Goal: Task Accomplishment & Management: Manage account settings

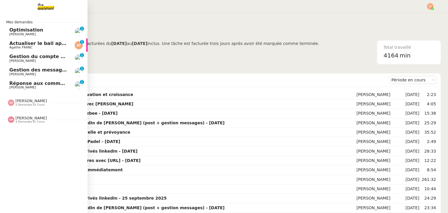
click at [52, 61] on span "Hugo Bentz" at bounding box center [38, 60] width 59 height 3
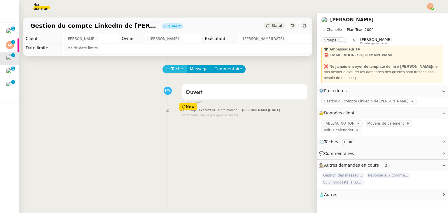
click at [166, 71] on icon at bounding box center [168, 69] width 4 height 4
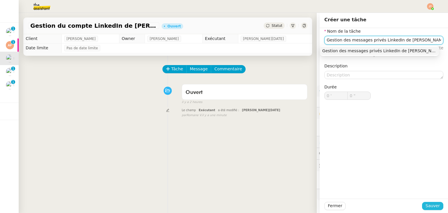
type input "Gestion des messages privés LinkedIn de Charly"
click at [433, 206] on span "Sauver" at bounding box center [432, 205] width 14 height 7
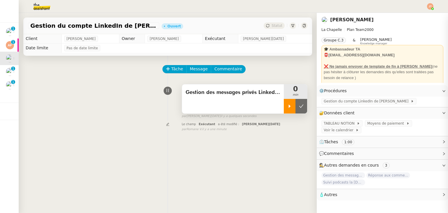
click at [287, 108] on icon at bounding box center [289, 106] width 5 height 5
click at [43, 5] on img at bounding box center [37, 6] width 45 height 13
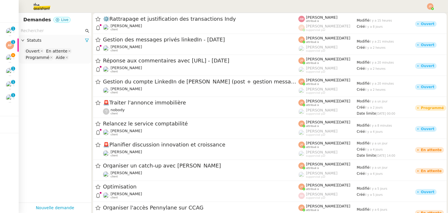
click at [58, 26] on nz-page-header "Demandes Live" at bounding box center [55, 20] width 73 height 14
click at [57, 28] on input "text" at bounding box center [52, 30] width 63 height 7
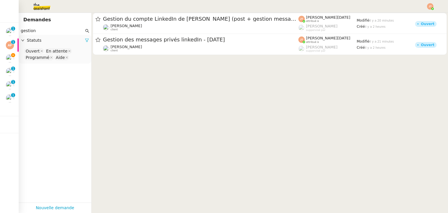
type input "gestion"
click at [85, 40] on icon at bounding box center [87, 40] width 4 height 4
click at [62, 42] on span "Statuts" at bounding box center [58, 40] width 62 height 7
click at [50, 52] on nz-select-top-control "Please select" at bounding box center [54, 51] width 63 height 7
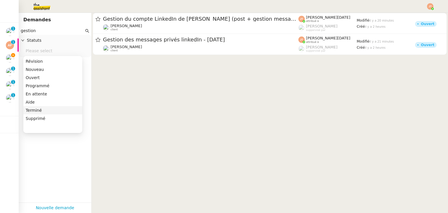
click at [38, 109] on div "Terminé" at bounding box center [53, 110] width 54 height 5
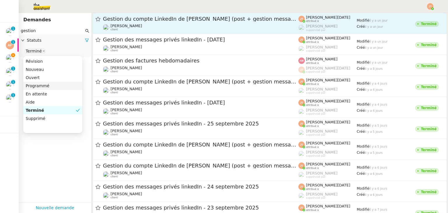
click at [119, 22] on div "Gestion du compte LinkedIn de Charly LAMARD (post + gestion messages) - 29 sept…" at bounding box center [200, 23] width 195 height 16
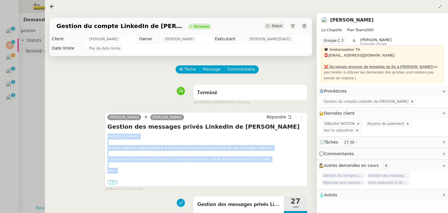
drag, startPoint x: 107, startPoint y: 137, endPoint x: 126, endPoint y: 171, distance: 38.2
click at [126, 171] on div "Hugo, Je vous confirme avoir procédé à la veille ce jour concernant la gestion …" at bounding box center [205, 159] width 197 height 51
copy div "Hugo, Je vous confirme avoir procédé à la veille ce jour concernant la gestion …"
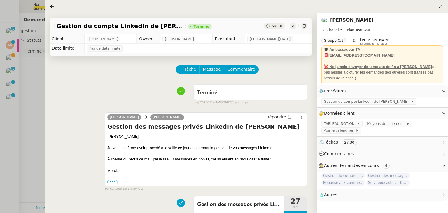
click at [32, 89] on div at bounding box center [224, 106] width 448 height 213
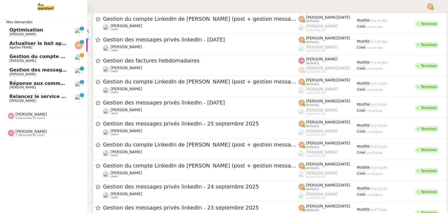
click at [9, 57] on link "Gestion du compte LinkedIn de Charly LAMARD (post + gestion messages) - 30 sept…" at bounding box center [43, 58] width 87 height 13
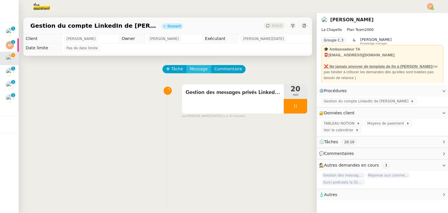
click at [196, 71] on span "Message" at bounding box center [199, 69] width 18 height 7
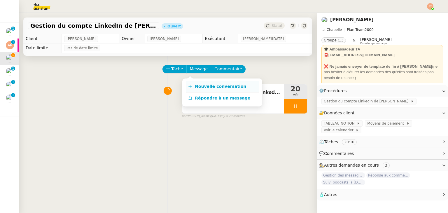
click at [206, 89] on link "Nouvelle conversation" at bounding box center [222, 87] width 73 height 12
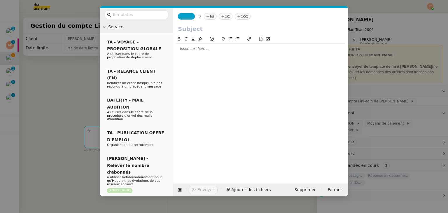
click at [208, 50] on div at bounding box center [260, 48] width 170 height 5
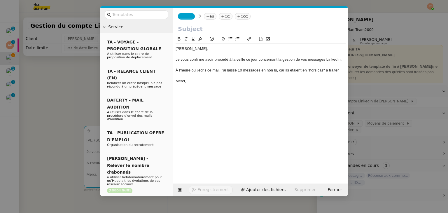
click at [50, 76] on nz-modal-container "Service TA - VOYAGE - PROPOSITION GLOBALE A utiliser dans le cadre de propositi…" at bounding box center [224, 106] width 448 height 213
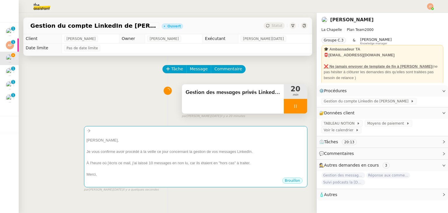
click at [249, 95] on span "Gestion des messages privés LinkedIn de Charly" at bounding box center [232, 92] width 95 height 9
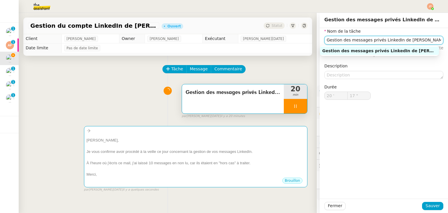
drag, startPoint x: 414, startPoint y: 42, endPoint x: 310, endPoint y: 43, distance: 103.8
click at [319, 43] on div "Nom de la tâche Gestion des messages privés LinkedIn de Charly ⚠️ Privilégiez u…" at bounding box center [383, 68] width 128 height 81
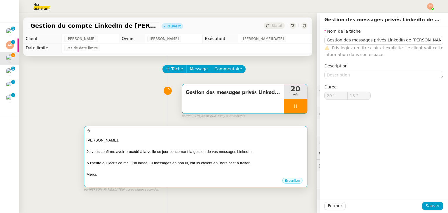
click at [166, 133] on div at bounding box center [196, 130] width 218 height 7
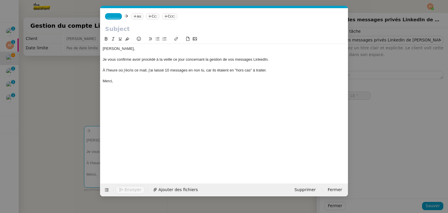
scroll to position [0, 12]
type input "19 ""
click at [149, 33] on input "text" at bounding box center [224, 28] width 238 height 9
paste input "Gestion des messages privés LinkedIn de Charly"
type input "Gestion des messages privés LinkedIn de Charly"
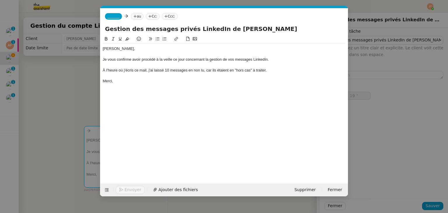
type input "20 ""
type input "Gestion des messages privés LinkedIn de Charly"
click at [133, 14] on nz-tag "au" at bounding box center [137, 16] width 13 height 6
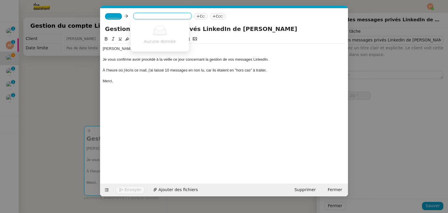
type input "21 ""
type input "bentz"
type input "22 ""
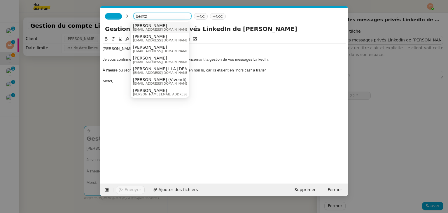
type input "bentz"
click at [151, 26] on span "Hugo Bentz" at bounding box center [161, 25] width 56 height 5
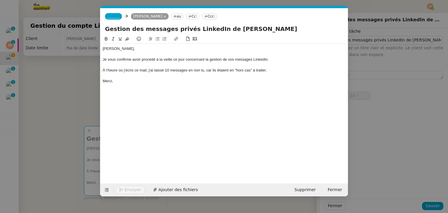
click at [118, 18] on nz-tag "_______" at bounding box center [113, 16] width 17 height 6
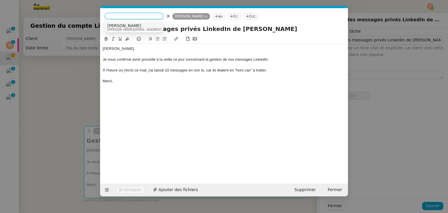
click at [117, 27] on span "Camille" at bounding box center [148, 25] width 83 height 5
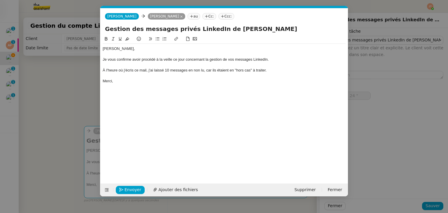
click at [82, 84] on nz-modal-container "Service TA - VOYAGE - PROPOSITION GLOBALE A utiliser dans le cadre de propositi…" at bounding box center [224, 106] width 448 height 213
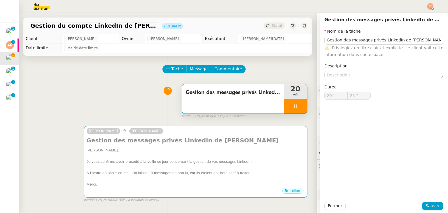
type input "26 ""
click at [328, 203] on span "Fermer" at bounding box center [335, 205] width 14 height 7
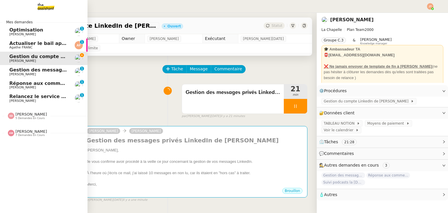
click at [33, 132] on span "Amyna Mehrez" at bounding box center [30, 131] width 31 height 4
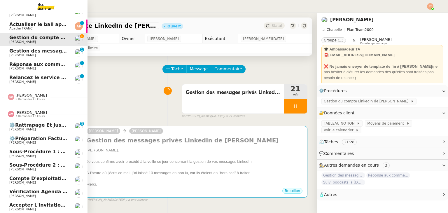
scroll to position [22, 0]
click at [40, 122] on span "⚙️Rattrapage et justification des transactions Indy" at bounding box center [76, 125] width 135 height 6
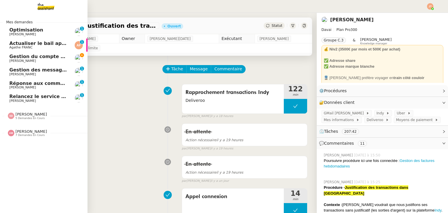
click at [31, 134] on span "7 demandes en cours" at bounding box center [29, 135] width 29 height 3
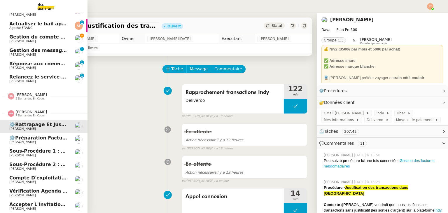
scroll to position [22, 0]
click at [31, 110] on span "Amyna Mehrez" at bounding box center [30, 112] width 31 height 4
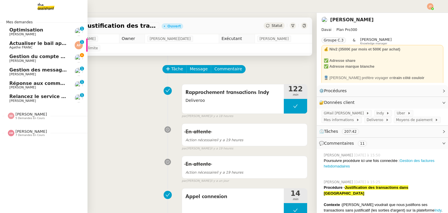
click at [31, 136] on span "7 demandes en cours" at bounding box center [29, 135] width 29 height 3
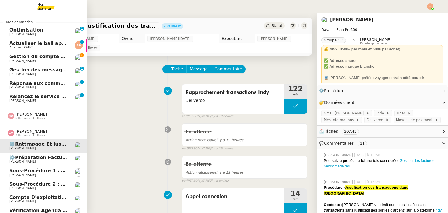
click at [35, 157] on span "⚙️Préparation facturation clients" at bounding box center [53, 157] width 89 height 6
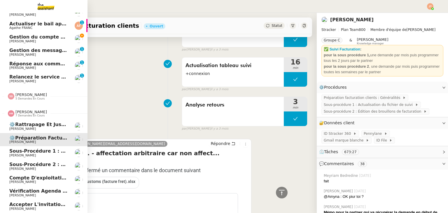
scroll to position [22, 0]
click at [34, 202] on span "Accepter l'invitation pour le point chiffres" at bounding box center [66, 204] width 114 height 6
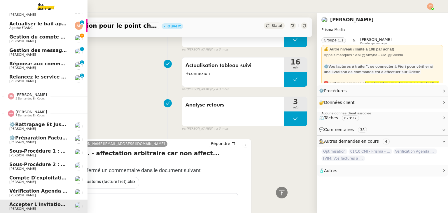
scroll to position [78, 0]
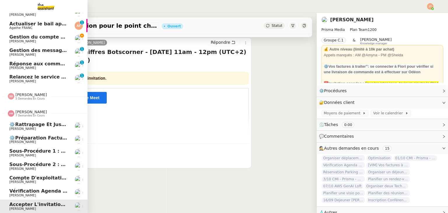
click at [23, 110] on span "Amyna Mehrez" at bounding box center [30, 112] width 31 height 4
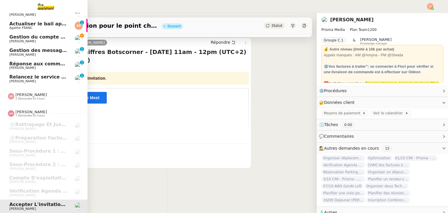
scroll to position [0, 0]
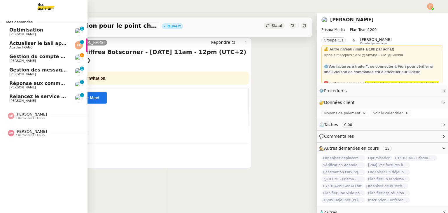
click at [46, 57] on span "Gestion du compte LinkedIn de Charly LAMARD (post + gestion messages) - 30 sept…" at bounding box center [120, 57] width 222 height 6
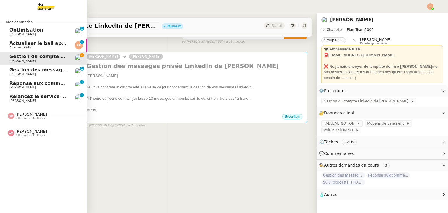
click at [22, 120] on div "Sheida Delpazir 5 demandes en cours" at bounding box center [43, 113] width 87 height 17
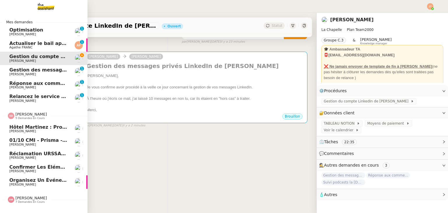
click at [26, 117] on span "5 demandes en cours" at bounding box center [29, 118] width 29 height 3
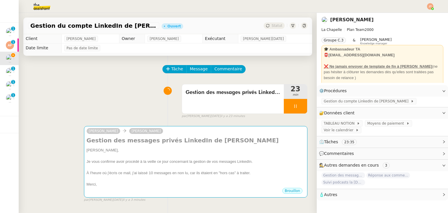
click at [122, 70] on div "Tâche Message Commentaire" at bounding box center [167, 72] width 279 height 14
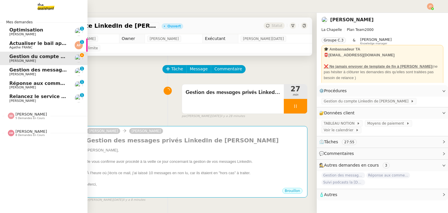
click at [19, 70] on span "Gestion des messages privés linkedIn - 30 septembre 2025" at bounding box center [70, 70] width 122 height 6
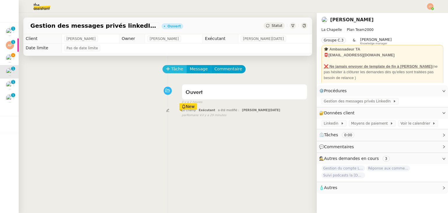
click at [172, 70] on span "Tâche" at bounding box center [177, 69] width 12 height 7
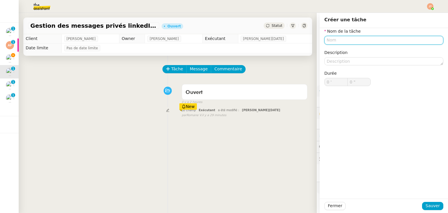
click at [334, 43] on input "text" at bounding box center [383, 40] width 119 height 8
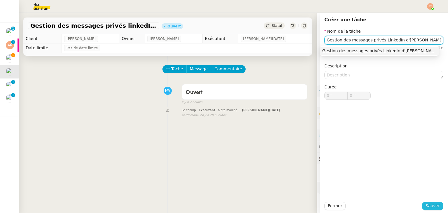
type input "Gestion des messages privés LinkedIn d'Hugo"
click at [425, 208] on span "Sauver" at bounding box center [432, 205] width 14 height 7
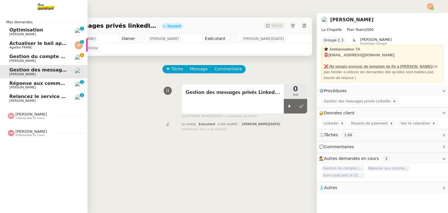
click at [26, 57] on span "Gestion du compte LinkedIn de Charly LAMARD (post + gestion messages) - 30 sept…" at bounding box center [120, 57] width 222 height 6
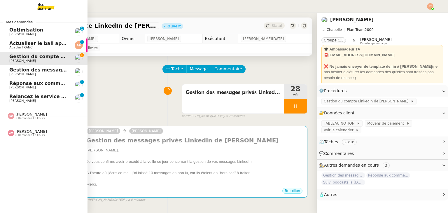
click at [21, 71] on span "Gestion des messages privés linkedIn - 30 septembre 2025" at bounding box center [70, 70] width 122 height 6
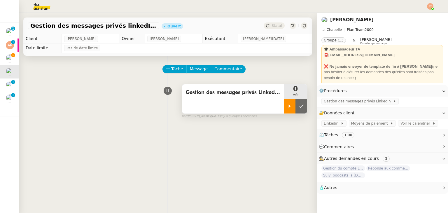
click at [287, 106] on icon at bounding box center [289, 106] width 5 height 5
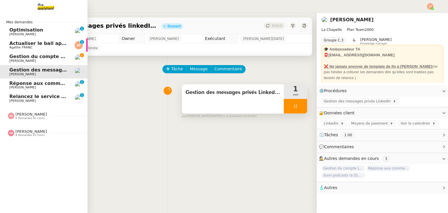
click at [29, 59] on span "Gestion du compte LinkedIn de Charly LAMARD (post + gestion messages) - 30 sept…" at bounding box center [120, 57] width 222 height 6
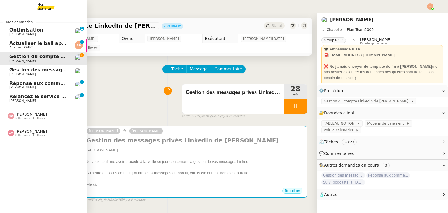
click at [45, 70] on span "Gestion des messages privés linkedIn - 30 septembre 2025" at bounding box center [70, 70] width 122 height 6
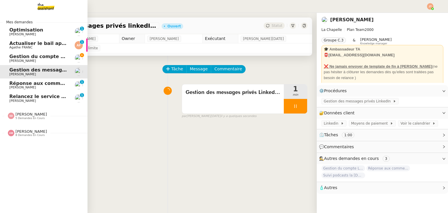
click at [47, 57] on span "Gestion du compte LinkedIn de Charly LAMARD (post + gestion messages) - 30 sept…" at bounding box center [120, 57] width 222 height 6
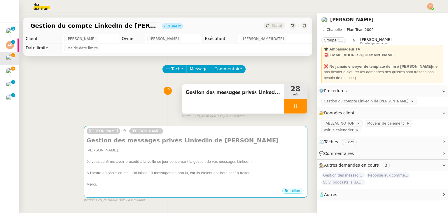
click at [285, 108] on div at bounding box center [295, 106] width 23 height 15
click at [299, 108] on icon at bounding box center [301, 105] width 4 height 3
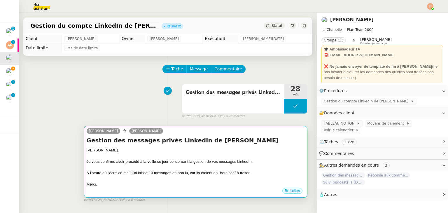
click at [170, 164] on div "Je vous confirme avoir procédé à la veille ce jour concernant la gestion de vos…" at bounding box center [196, 162] width 218 height 6
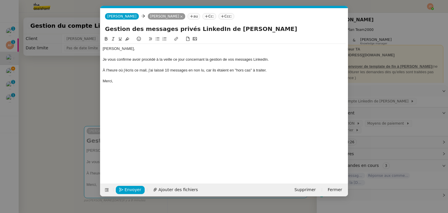
scroll to position [0, 12]
click at [134, 189] on span "Envoyer" at bounding box center [132, 189] width 17 height 7
click at [134, 189] on span "Confirmer l'envoi" at bounding box center [141, 189] width 35 height 7
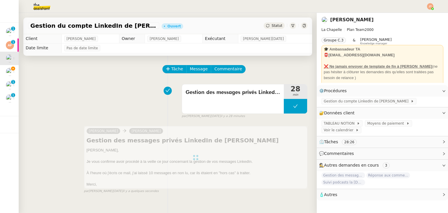
click at [271, 22] on div "Gestion du compte LinkedIn de Charly LAMARD (post + gestion messages) - 30 sept…" at bounding box center [167, 25] width 289 height 17
click at [273, 39] on div "Jean-Noël De Tinguy" at bounding box center [262, 39] width 45 height 6
click at [271, 26] on span "Statut" at bounding box center [276, 26] width 11 height 4
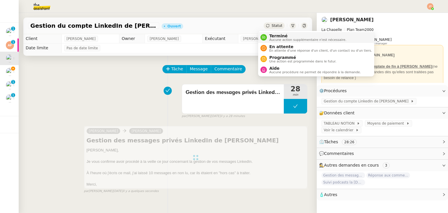
click at [275, 41] on span "Aucune action supplémentaire n'est nécessaire." at bounding box center [307, 39] width 77 height 3
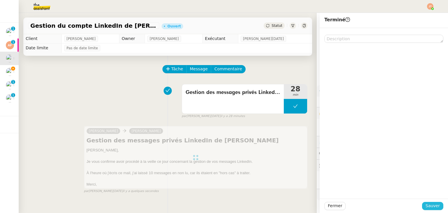
click at [426, 203] on span "Sauver" at bounding box center [432, 205] width 14 height 7
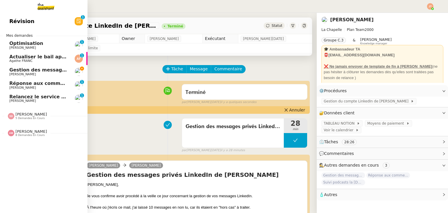
click at [22, 71] on span "Gestion des messages privés linkedIn - 30 septembre 2025" at bounding box center [70, 70] width 122 height 6
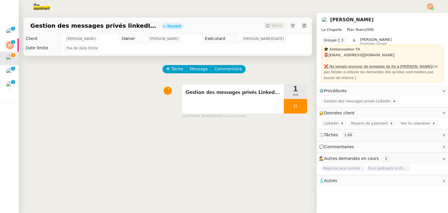
click at [132, 87] on div "Gestion des messages privés LinkedIn d'Hugo 1 min false par Jean-Noël D. il y a…" at bounding box center [167, 99] width 279 height 37
click at [45, 10] on img at bounding box center [37, 6] width 45 height 13
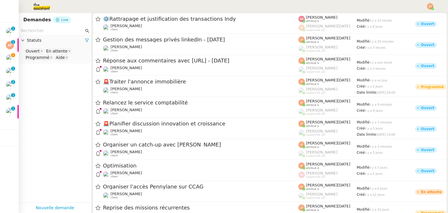
click at [60, 32] on input "text" at bounding box center [52, 30] width 63 height 7
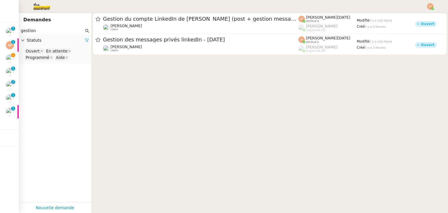
type input "gestion"
click at [85, 40] on icon at bounding box center [87, 40] width 4 height 4
click at [55, 45] on div "Statuts" at bounding box center [55, 40] width 73 height 11
click at [52, 50] on nz-select-top-control "Please select" at bounding box center [54, 51] width 63 height 7
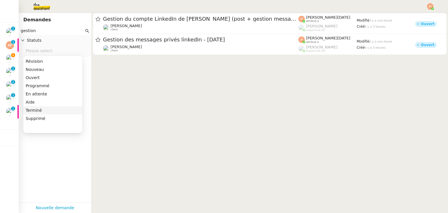
click at [37, 108] on div "Terminé" at bounding box center [53, 110] width 54 height 5
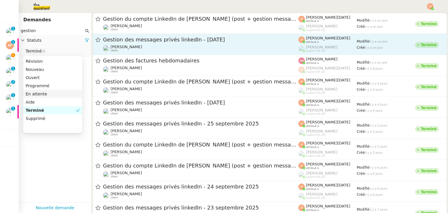
click at [148, 39] on span "Gestion des messages privés linkedIn - 29 septembre 2025" at bounding box center [200, 39] width 195 height 5
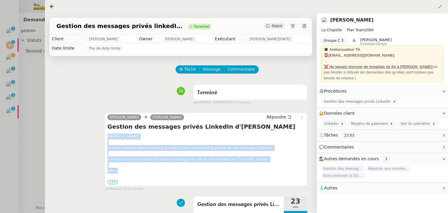
drag, startPoint x: 107, startPoint y: 138, endPoint x: 119, endPoint y: 173, distance: 36.6
click at [119, 173] on div "camille Hugo Bentz Répondre Gestion des messages privés LinkedIn d'Hugo Hugo, J…" at bounding box center [206, 149] width 203 height 74
copy div "Hugo, Je vous confirme avoir procédé à la veille ce jour concernant la gestion …"
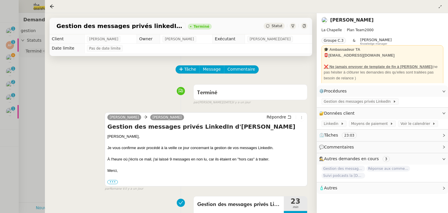
click at [30, 87] on div at bounding box center [224, 106] width 448 height 213
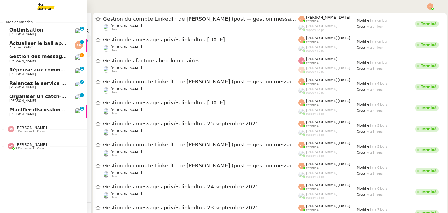
click at [20, 56] on span "Gestion des messages privés linkedIn - 30 septembre 2025" at bounding box center [70, 57] width 122 height 6
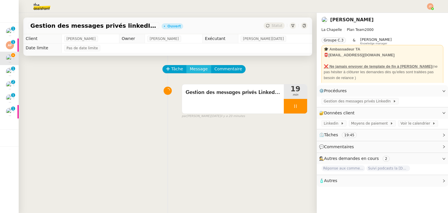
click at [199, 68] on span "Message" at bounding box center [199, 69] width 18 height 7
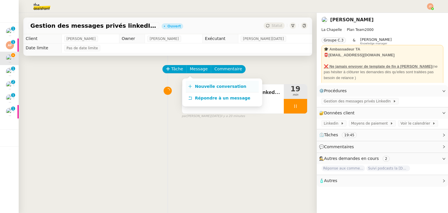
click at [198, 82] on link "Nouvelle conversation" at bounding box center [222, 87] width 73 height 12
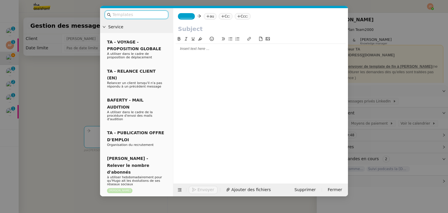
click at [179, 52] on div at bounding box center [260, 49] width 170 height 10
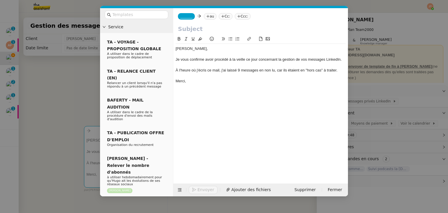
click at [82, 67] on nz-modal-container "Service TA - VOYAGE - PROPOSITION GLOBALE A utiliser dans le cadre de propositi…" at bounding box center [224, 106] width 448 height 213
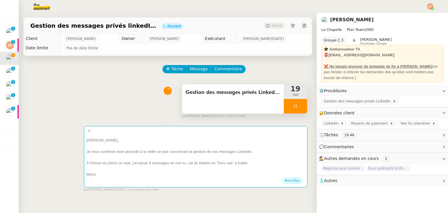
click at [210, 97] on span "Gestion des messages privés LinkedIn d'Hugo" at bounding box center [232, 92] width 95 height 9
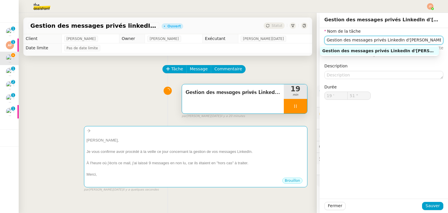
drag, startPoint x: 408, startPoint y: 40, endPoint x: 318, endPoint y: 41, distance: 90.1
click at [319, 41] on div "Nom de la tâche Gestion des messages privés LinkedIn d'Hugo ⚠️ Privilégiez un t…" at bounding box center [383, 68] width 128 height 81
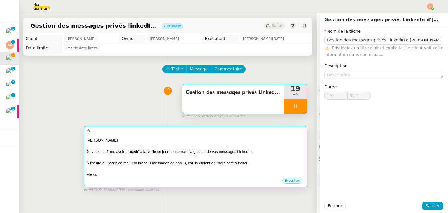
click at [139, 156] on div at bounding box center [196, 157] width 218 height 6
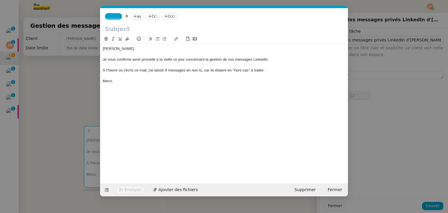
scroll to position [0, 12]
click at [132, 28] on input "text" at bounding box center [224, 28] width 238 height 9
type input "53 ""
paste input "Gestion des messages privés LinkedIn d'Hugo"
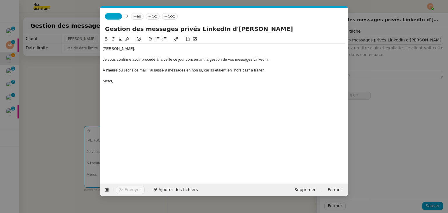
type input "Gestion des messages privés LinkedIn d'Hugo"
click at [135, 13] on div "_______ au Cc: Ccc:" at bounding box center [223, 16] width 247 height 16
type input "54 ""
click at [136, 18] on nz-tag "au" at bounding box center [137, 16] width 13 height 6
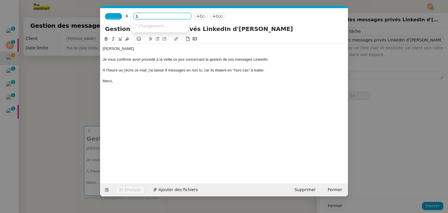
type input "be"
type input "55 ""
type input "bentz"
type input "56 ""
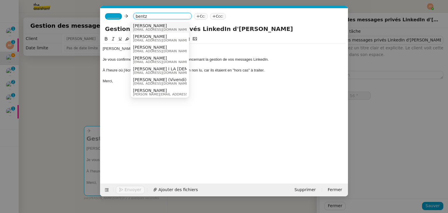
type input "bentz"
drag, startPoint x: 146, startPoint y: 27, endPoint x: 134, endPoint y: 24, distance: 12.1
click at [146, 27] on span "Hugo Bentz" at bounding box center [161, 25] width 56 height 5
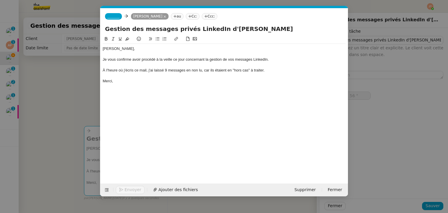
click at [111, 19] on nz-tag "_______" at bounding box center [113, 16] width 17 height 6
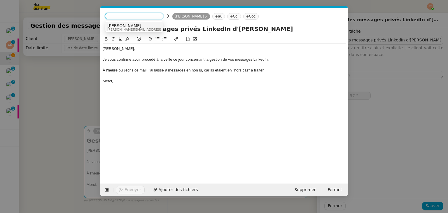
click at [118, 27] on span "Camille" at bounding box center [148, 25] width 83 height 5
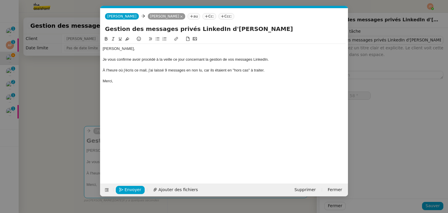
click at [65, 99] on nz-modal-container "Service TA - VOYAGE - PROPOSITION GLOBALE A utiliser dans le cadre de propositi…" at bounding box center [224, 106] width 448 height 213
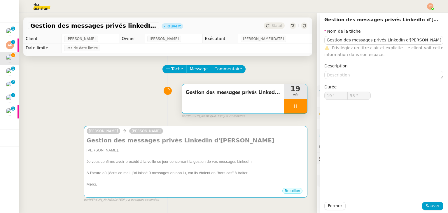
type input "59 ""
click at [328, 206] on span "Fermer" at bounding box center [335, 205] width 14 height 7
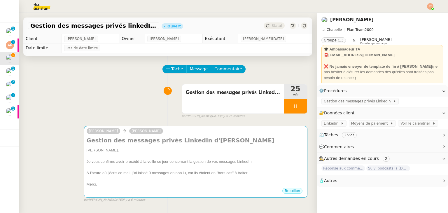
click at [71, 81] on div "Tâche Message Commentaire Veuillez patienter une erreur s'est produite 👌👌👌 mess…" at bounding box center [168, 162] width 298 height 213
click at [287, 109] on div at bounding box center [295, 106] width 23 height 15
click at [299, 106] on button at bounding box center [301, 106] width 12 height 15
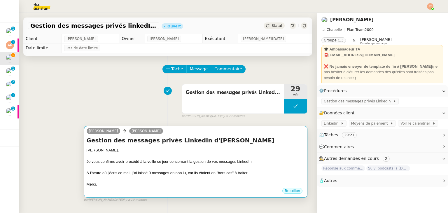
click at [226, 151] on div "Hugo," at bounding box center [196, 150] width 218 height 6
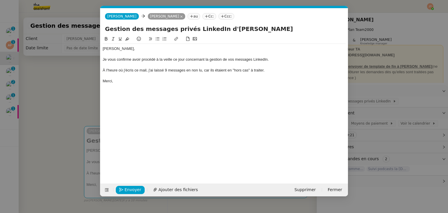
scroll to position [0, 12]
click at [135, 188] on span "Envoyer" at bounding box center [132, 189] width 17 height 7
click at [135, 188] on span "Confirmer l'envoi" at bounding box center [141, 189] width 35 height 7
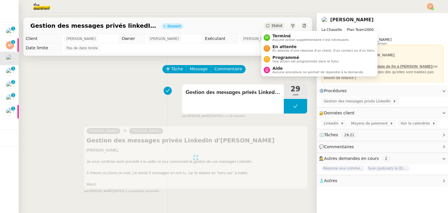
click at [266, 26] on icon at bounding box center [267, 25] width 3 height 3
click at [272, 37] on span "Terminé" at bounding box center [310, 36] width 77 height 5
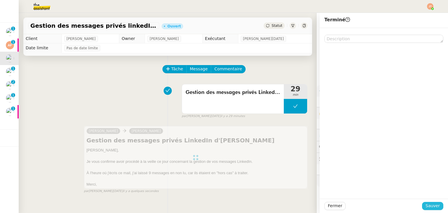
click at [425, 202] on span "Sauver" at bounding box center [432, 205] width 14 height 7
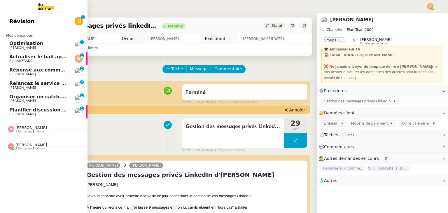
click at [14, 72] on span "Réponse aux commentaires avec blabla.ai - 30 septembre 2025" at bounding box center [72, 70] width 126 height 6
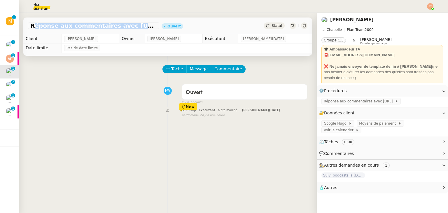
drag, startPoint x: 31, startPoint y: 25, endPoint x: 140, endPoint y: 26, distance: 108.4
click at [140, 26] on span "Réponse aux commentaires avec blabla.ai - 30 septembre 2025" at bounding box center [93, 26] width 127 height 6
copy span "Réponse aux commentaires avec blabla.ai"
click at [171, 69] on span "Tâche" at bounding box center [177, 69] width 12 height 7
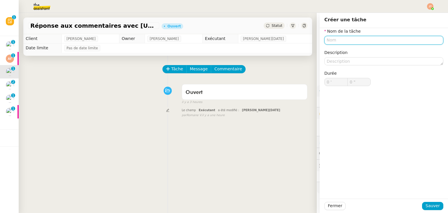
click at [331, 40] on input "text" at bounding box center [383, 40] width 119 height 8
paste input "Réponse aux commentaires avec blabla.ai"
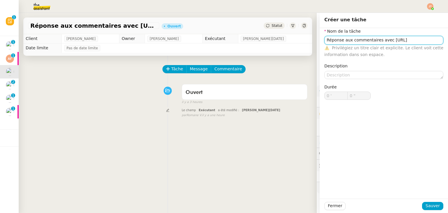
drag, startPoint x: 398, startPoint y: 40, endPoint x: 382, endPoint y: 39, distance: 15.8
click at [382, 39] on input "Réponse aux commentaires avec blabla.ai" at bounding box center [383, 40] width 119 height 8
type input "Réponse aux commentaires avec blabla.ai"
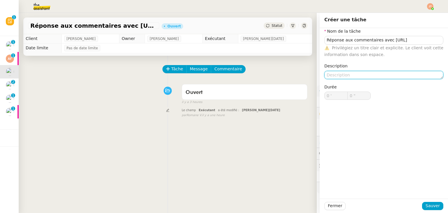
click at [342, 73] on textarea at bounding box center [383, 75] width 119 height 8
paste textarea "blabla.ai"
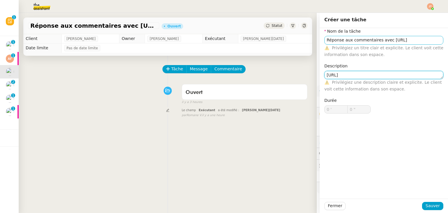
type textarea "blabla.ai"
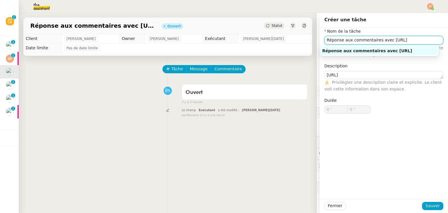
drag, startPoint x: 407, startPoint y: 36, endPoint x: 373, endPoint y: 42, distance: 34.0
click at [373, 42] on input "Réponse aux commentaires avec blabla.ai" at bounding box center [383, 40] width 119 height 8
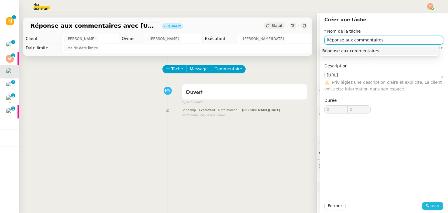
type input "Réponse aux commentaires"
click at [432, 204] on span "Sauver" at bounding box center [432, 205] width 14 height 7
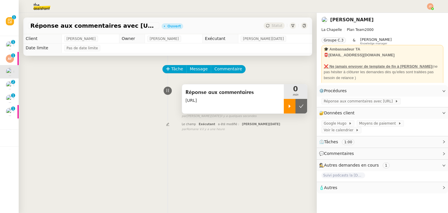
click at [284, 109] on div at bounding box center [290, 106] width 12 height 15
click at [341, 104] on span "Réponse aux commentaires avec blabla.ai" at bounding box center [359, 101] width 71 height 6
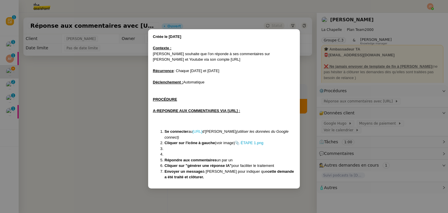
click at [202, 130] on link "BLABLA.AI" at bounding box center [197, 131] width 10 height 4
click at [115, 124] on nz-modal-container "Créée le 24/03/2025 Contexte : Hugo souhaite que l'on réponde à ses commentaire…" at bounding box center [224, 106] width 448 height 213
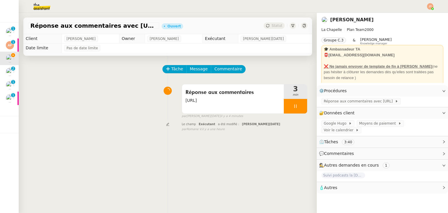
click at [94, 108] on div "Réponse aux commentaires blabla.ai 3 min false par Jean-Noël D. il y a 4 minutes" at bounding box center [167, 99] width 279 height 37
click at [289, 110] on div at bounding box center [295, 106] width 23 height 15
click at [299, 108] on icon at bounding box center [301, 106] width 5 height 5
click at [197, 69] on span "Message" at bounding box center [199, 69] width 18 height 7
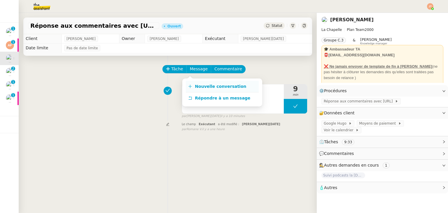
click at [204, 91] on link "Nouvelle conversation" at bounding box center [222, 87] width 73 height 12
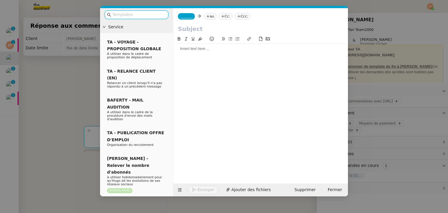
click at [212, 51] on div at bounding box center [260, 48] width 170 height 5
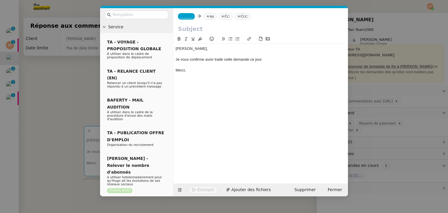
click at [33, 70] on nz-modal-container "Service TA - VOYAGE - PROPOSITION GLOBALE A utiliser dans le cadre de propositi…" at bounding box center [224, 106] width 448 height 213
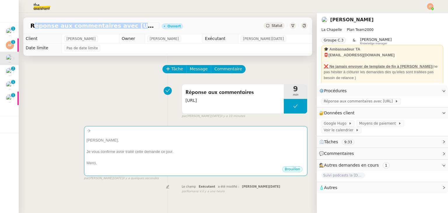
drag, startPoint x: 30, startPoint y: 27, endPoint x: 142, endPoint y: 29, distance: 111.9
click at [142, 29] on span "Réponse aux commentaires avec blabla.ai - 30 septembre 2025" at bounding box center [93, 26] width 127 height 6
copy span "Réponse aux commentaires avec blabla.ai"
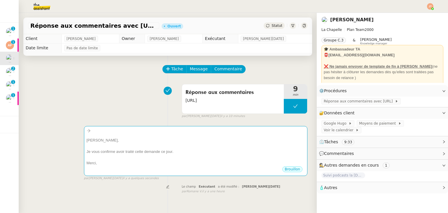
click at [158, 117] on div "Réponse aux commentaires blabla.ai 9 min false par Jean-Noël D. il y a 10 minut…" at bounding box center [167, 99] width 279 height 37
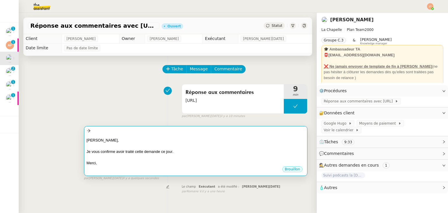
click at [156, 131] on div at bounding box center [196, 130] width 218 height 7
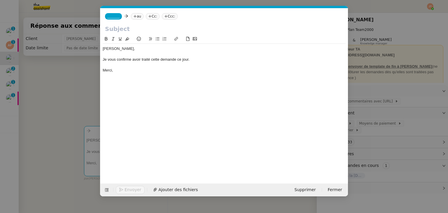
scroll to position [0, 12]
click at [128, 31] on input "text" at bounding box center [224, 28] width 238 height 9
paste input "Réponse aux commentaires avec blabla.ai"
type input "Réponse aux commentaires avec blabla.ai"
click at [134, 15] on nz-tag "au" at bounding box center [137, 16] width 13 height 6
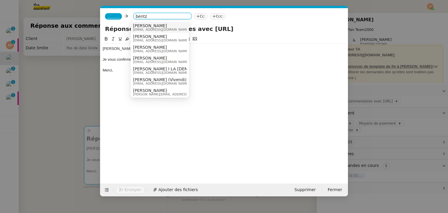
type input "bentz"
click at [136, 26] on span "Hugo Bentz" at bounding box center [161, 25] width 56 height 5
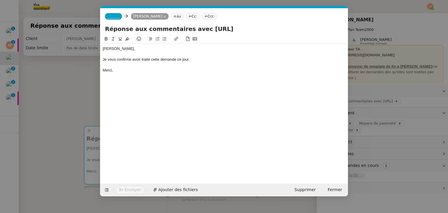
click at [113, 16] on span "_______" at bounding box center [113, 16] width 12 height 4
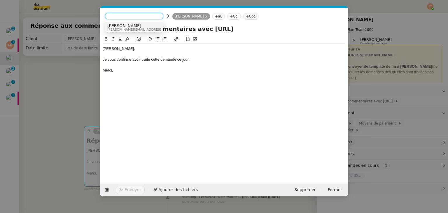
click at [118, 25] on span "Camille" at bounding box center [148, 25] width 83 height 5
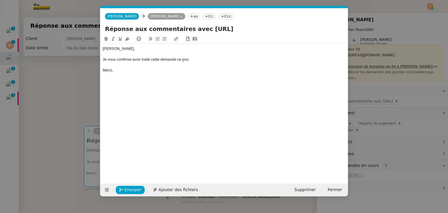
drag, startPoint x: 77, startPoint y: 63, endPoint x: 78, endPoint y: 68, distance: 4.7
click at [77, 66] on nz-modal-container "Service TA - VOYAGE - PROPOSITION GLOBALE A utiliser dans le cadre de propositi…" at bounding box center [224, 106] width 448 height 213
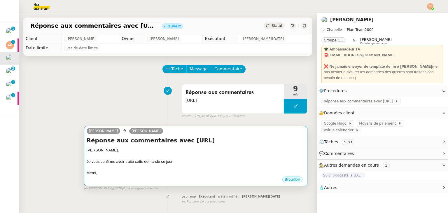
click at [234, 173] on div "Merci," at bounding box center [196, 173] width 218 height 6
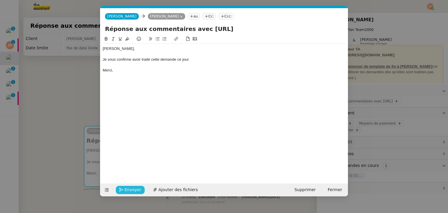
click at [133, 186] on span "Envoyer" at bounding box center [132, 189] width 17 height 7
click at [133, 186] on span "Confirmer l'envoi" at bounding box center [141, 189] width 35 height 7
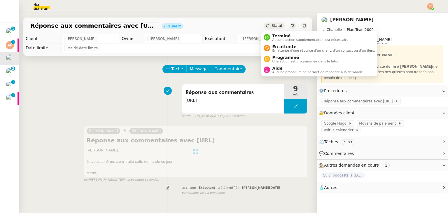
click at [279, 26] on div "Statut" at bounding box center [274, 25] width 21 height 6
click at [279, 38] on span "Aucune action supplémentaire n'est nécessaire." at bounding box center [310, 39] width 77 height 3
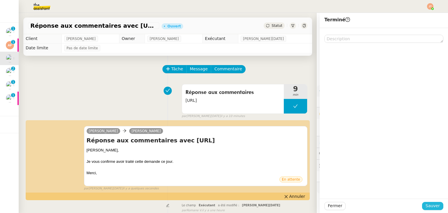
click at [425, 205] on span "Sauver" at bounding box center [432, 205] width 14 height 7
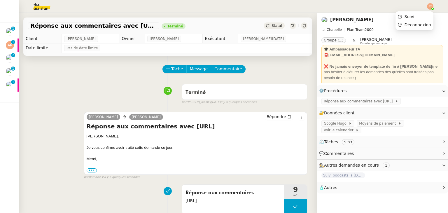
click at [433, 6] on img at bounding box center [430, 6] width 6 height 6
click at [422, 12] on ul "Suivi Déconnexion" at bounding box center [414, 20] width 38 height 19
click at [412, 18] on span "Suivi" at bounding box center [409, 16] width 10 height 5
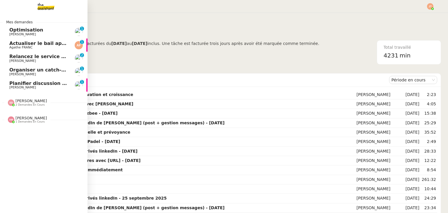
click at [39, 58] on span "Relancez le service comptabilité" at bounding box center [51, 57] width 85 height 6
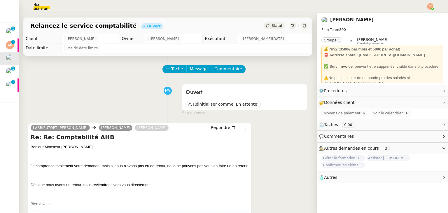
click at [271, 27] on span "Statut" at bounding box center [276, 26] width 11 height 4
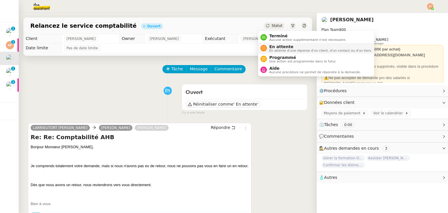
click at [274, 47] on span "En attente" at bounding box center [320, 46] width 103 height 5
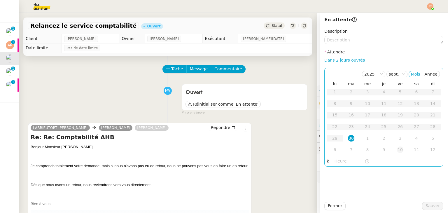
click at [397, 151] on div "10" at bounding box center [400, 149] width 6 height 6
click at [339, 156] on div "lu ma me je ve sa di 29 30 1 2 3 4 5 6 7 8 9 10 11 12 13 14 15 16 17 18 19 20 2…" at bounding box center [383, 118] width 114 height 77
click at [339, 157] on nz-time-picker at bounding box center [351, 161] width 39 height 8
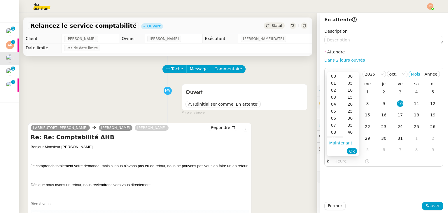
click at [336, 136] on div "09" at bounding box center [334, 139] width 16 height 7
click at [347, 133] on div "40" at bounding box center [351, 132] width 16 height 7
type input "09:40"
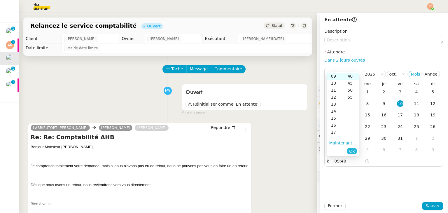
click at [353, 152] on span "Ok" at bounding box center [352, 151] width 6 height 6
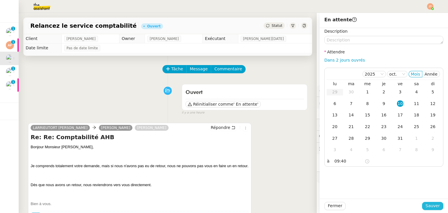
click at [425, 206] on span "Sauver" at bounding box center [432, 205] width 14 height 7
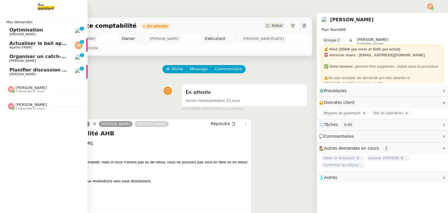
click at [27, 30] on span "Optimisation" at bounding box center [26, 30] width 34 height 6
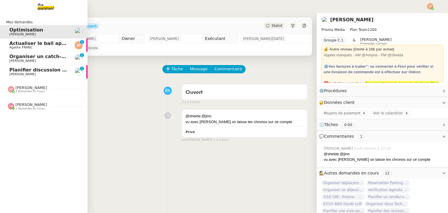
click at [27, 46] on span "Agathe FRANC" at bounding box center [20, 47] width 23 height 4
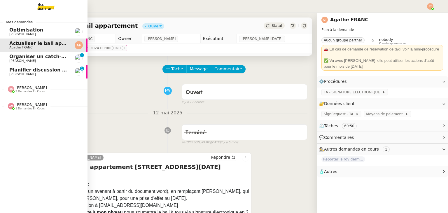
click at [33, 56] on span "Organiser un catch-up avec Anne-Laure" at bounding box center [67, 57] width 117 height 6
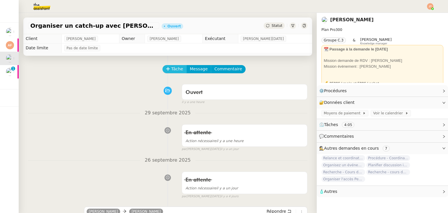
click at [176, 69] on span "Tâche" at bounding box center [177, 69] width 12 height 7
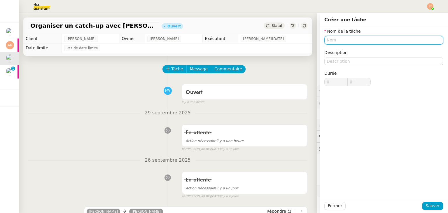
click at [333, 37] on input "text" at bounding box center [383, 40] width 119 height 8
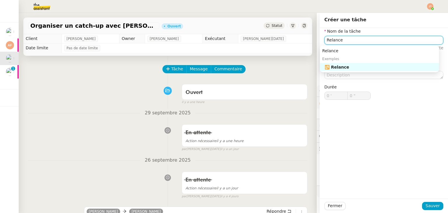
click at [343, 68] on div "🔁 Relance" at bounding box center [380, 66] width 112 height 5
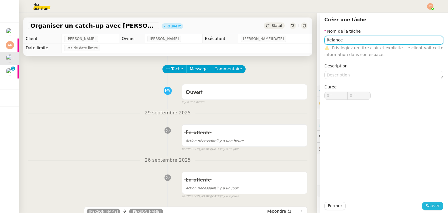
type input "Relance"
click at [428, 207] on span "Sauver" at bounding box center [432, 205] width 14 height 7
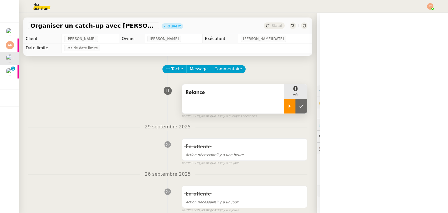
click at [289, 107] on icon at bounding box center [290, 105] width 2 height 3
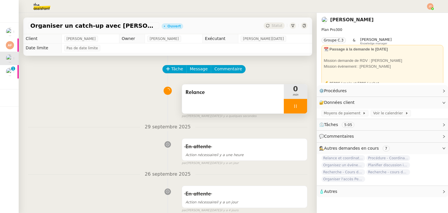
scroll to position [117, 0]
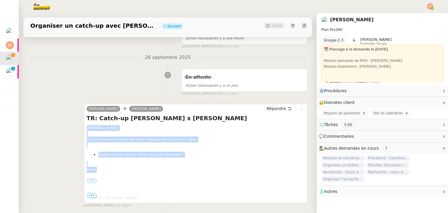
drag, startPoint x: 85, startPoint y: 128, endPoint x: 97, endPoint y: 171, distance: 44.4
copy div "Maurice, J'accuse bonne réception de votre message dont je suis en copie. Quell…"
click at [268, 110] on span "Répondre" at bounding box center [276, 109] width 20 height 6
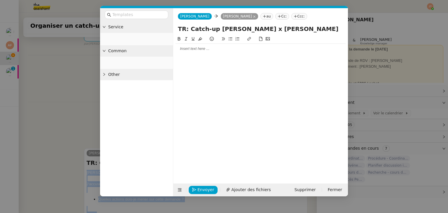
scroll to position [161, 0]
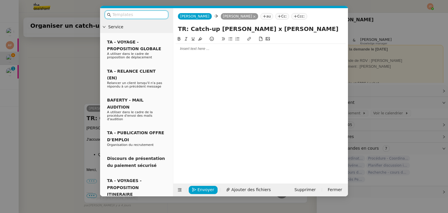
click at [128, 15] on input "text" at bounding box center [138, 14] width 52 height 7
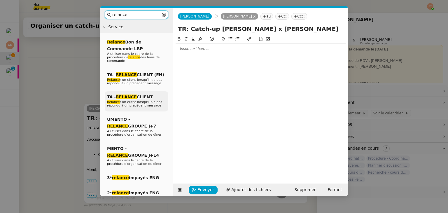
type input "relance"
click at [140, 95] on span "TA - RELANCE CLIENT" at bounding box center [130, 96] width 46 height 5
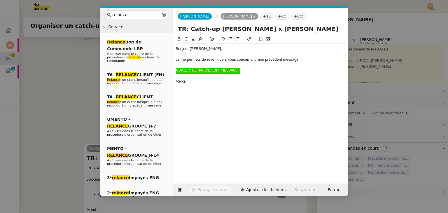
scroll to position [201, 0]
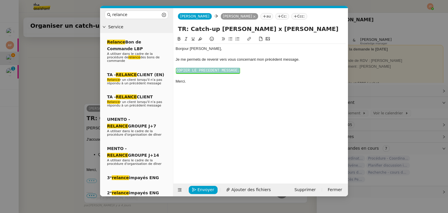
drag, startPoint x: 235, startPoint y: 73, endPoint x: 173, endPoint y: 73, distance: 62.7
click at [173, 73] on nz-layout "relance Service Relance Bon de Commande LBP A utiliser dans le cadre de la proc…" at bounding box center [224, 102] width 248 height 188
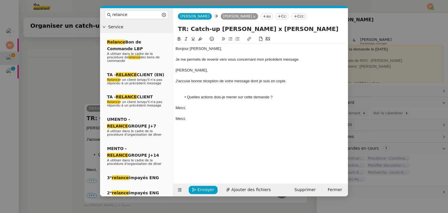
scroll to position [238, 0]
drag, startPoint x: 197, startPoint y: 73, endPoint x: 174, endPoint y: 71, distance: 23.1
click at [174, 71] on nz-spin "Bonjour ﻿Maurice﻿, Je me permets de revenir vers vous concernant mon précédent …" at bounding box center [260, 106] width 175 height 141
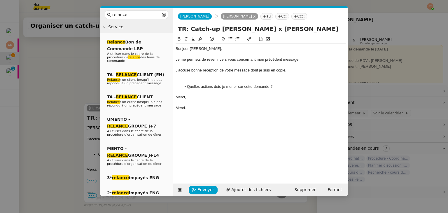
scroll to position [237, 0]
drag, startPoint x: 189, startPoint y: 109, endPoint x: 170, endPoint y: 108, distance: 18.7
click at [170, 108] on nz-layout "relance Service Relance Bon de Commande LBP A utiliser dans le cadre de la proc…" at bounding box center [224, 102] width 248 height 188
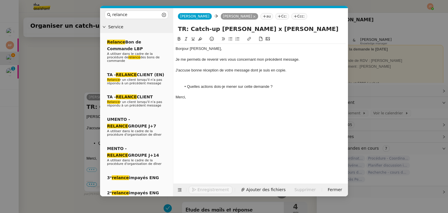
scroll to position [226, 0]
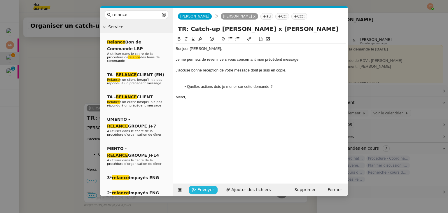
click at [204, 188] on span "Envoyer" at bounding box center [205, 189] width 17 height 7
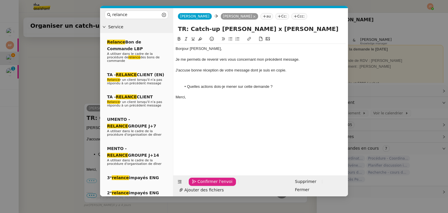
click at [204, 185] on span "Confirmer l'envoi" at bounding box center [214, 181] width 35 height 7
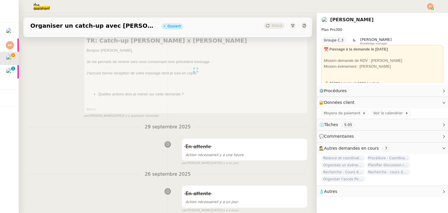
scroll to position [0, 0]
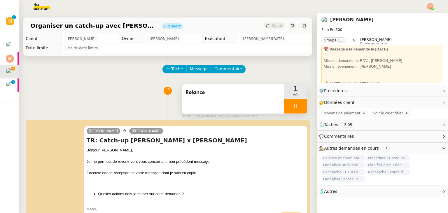
click at [284, 108] on div at bounding box center [295, 106] width 23 height 15
click at [299, 108] on icon at bounding box center [301, 105] width 4 height 3
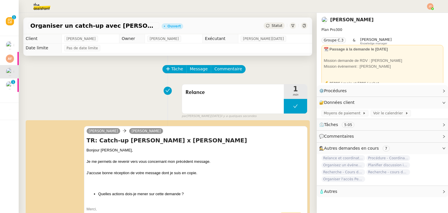
click at [271, 27] on span "Statut" at bounding box center [276, 26] width 11 height 4
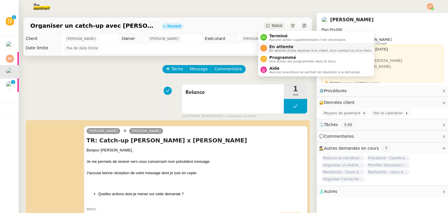
click at [278, 52] on li "En attente En attente d'une réponse d'un client, d'un contact ou d'un tiers." at bounding box center [316, 48] width 116 height 11
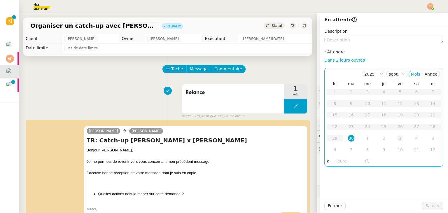
click at [397, 139] on div "3" at bounding box center [400, 138] width 6 height 6
click at [337, 158] on input "text" at bounding box center [349, 161] width 30 height 7
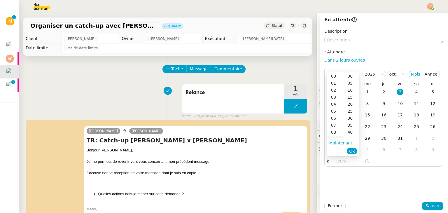
click at [335, 138] on ul "Maintenant Ok" at bounding box center [342, 146] width 33 height 17
click at [334, 137] on div "09" at bounding box center [334, 139] width 16 height 7
click at [351, 132] on div "40" at bounding box center [351, 132] width 16 height 7
type input "09:40"
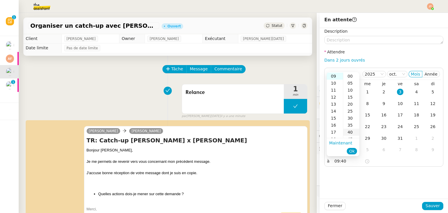
scroll to position [56, 0]
click at [353, 152] on span "Ok" at bounding box center [352, 151] width 6 height 6
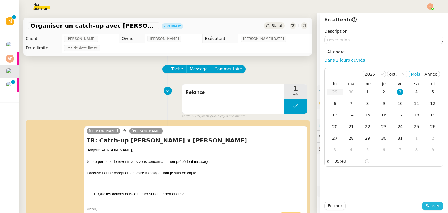
click at [429, 206] on span "Sauver" at bounding box center [432, 205] width 14 height 7
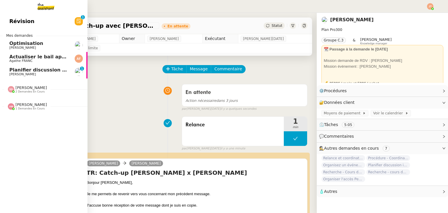
click at [30, 70] on span "Planifier discussion innovation et croissance" at bounding box center [67, 70] width 117 height 6
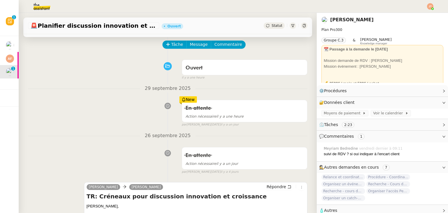
scroll to position [146, 0]
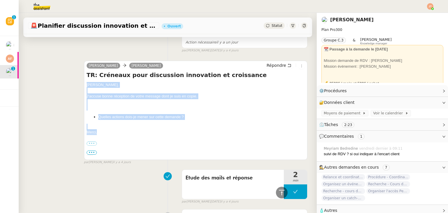
drag, startPoint x: 85, startPoint y: 84, endPoint x: 114, endPoint y: 130, distance: 54.7
click at [114, 130] on div "Maurice, J'accuse bonne réception de votre message dont je suis en copie. Quell…" at bounding box center [196, 173] width 218 height 182
copy div "Maurice, J'accuse bonne réception de votre message dont je suis en copie. Quell…"
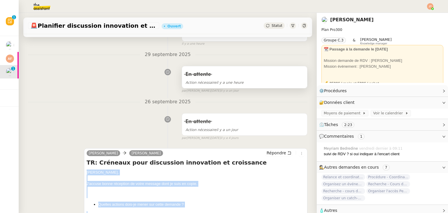
scroll to position [0, 0]
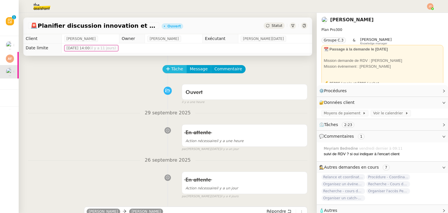
click at [171, 72] on span "Tâche" at bounding box center [177, 69] width 12 height 7
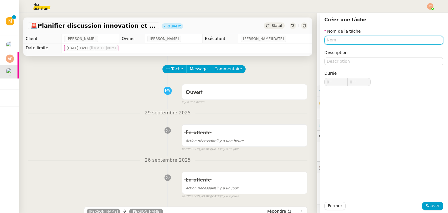
click at [331, 42] on input "text" at bounding box center [383, 40] width 119 height 8
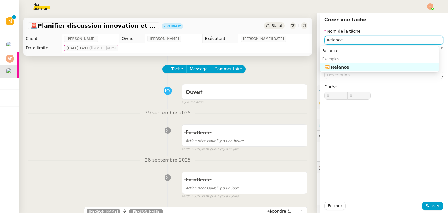
click at [337, 67] on div "🔁 Relance" at bounding box center [380, 66] width 112 height 5
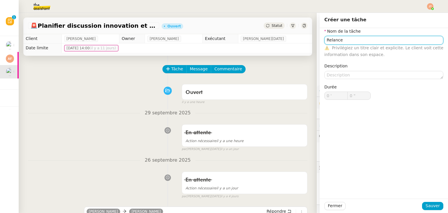
type input "Relance"
click at [424, 201] on div "Fermer Sauver" at bounding box center [383, 206] width 128 height 14
click at [425, 204] on span "Sauver" at bounding box center [432, 205] width 14 height 7
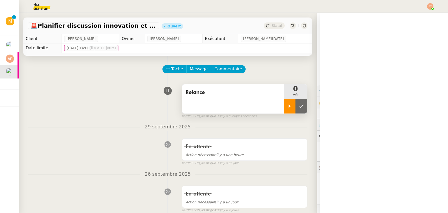
click at [284, 101] on div at bounding box center [290, 106] width 12 height 15
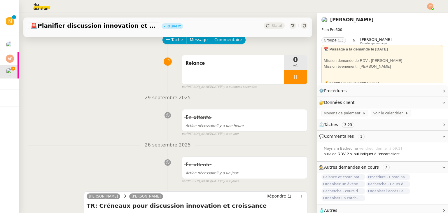
scroll to position [117, 0]
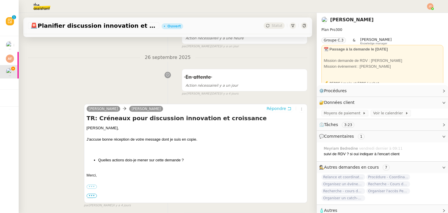
click at [269, 110] on span "Répondre" at bounding box center [276, 109] width 20 height 6
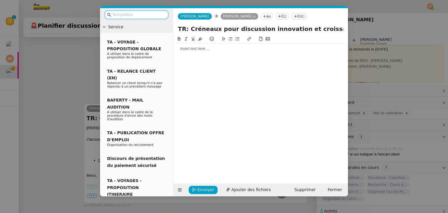
click at [131, 16] on input "text" at bounding box center [138, 14] width 52 height 7
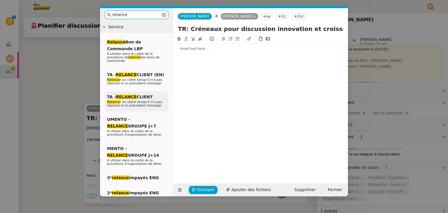
type input "relance"
click at [140, 103] on span "Relance r un client lorsqu'il n'a pas répondu à un précédent message" at bounding box center [134, 103] width 55 height 7
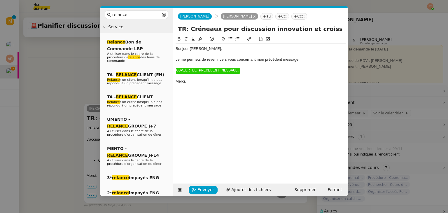
scroll to position [201, 0]
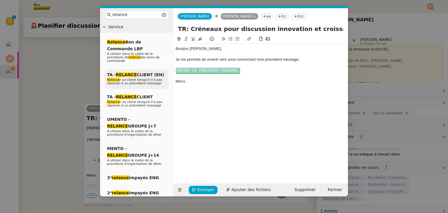
drag, startPoint x: 240, startPoint y: 70, endPoint x: 168, endPoint y: 70, distance: 72.3
click at [168, 70] on nz-layout "relance Service Relance Bon de Commande LBP A utiliser dans le cadre de la proc…" at bounding box center [224, 102] width 248 height 188
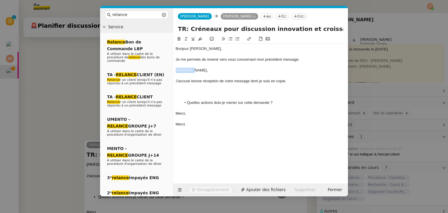
scroll to position [238, 0]
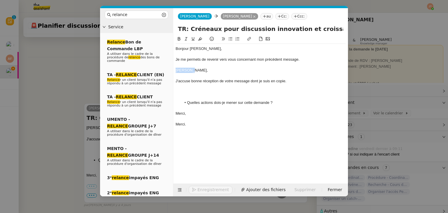
click at [170, 70] on nz-layout "relance Service Relance Bon de Commande LBP A utiliser dans le cadre de la proc…" at bounding box center [224, 102] width 248 height 188
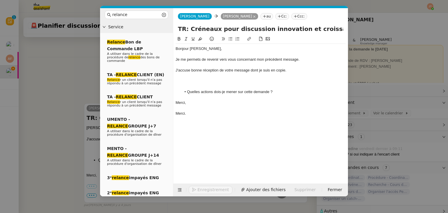
click at [207, 82] on div at bounding box center [260, 80] width 170 height 5
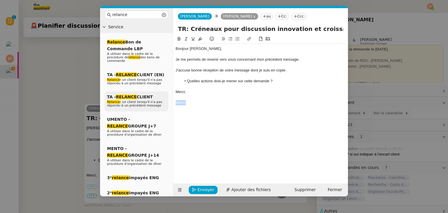
drag, startPoint x: 178, startPoint y: 103, endPoint x: 161, endPoint y: 103, distance: 16.9
click at [161, 103] on nz-layout "relance Service Relance Bon de Commande LBP A utiliser dans le cadre de la proc…" at bounding box center [224, 102] width 248 height 188
click at [199, 190] on span "Envoyer" at bounding box center [205, 189] width 17 height 7
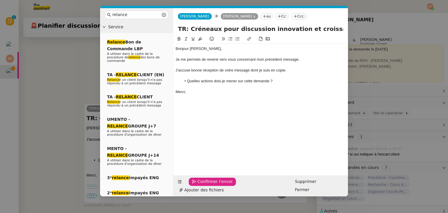
click at [199, 185] on span "Confirmer l'envoi" at bounding box center [214, 181] width 35 height 7
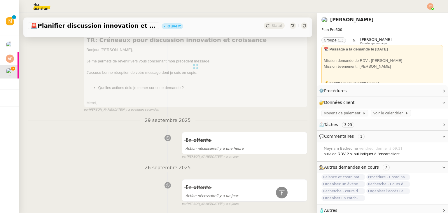
scroll to position [6, 0]
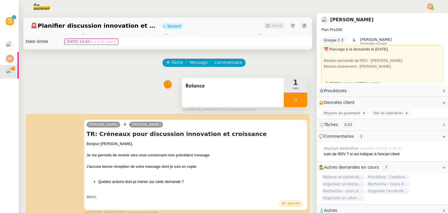
click at [294, 99] on icon at bounding box center [295, 99] width 2 height 3
click at [295, 102] on button at bounding box center [301, 99] width 12 height 15
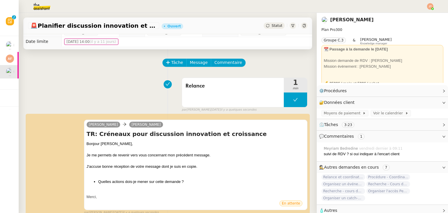
click at [274, 26] on span "Statut" at bounding box center [276, 26] width 11 height 4
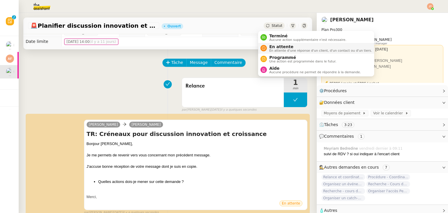
click at [285, 49] on span "En attente d'une réponse d'un client, d'un contact ou d'un tiers." at bounding box center [320, 50] width 103 height 3
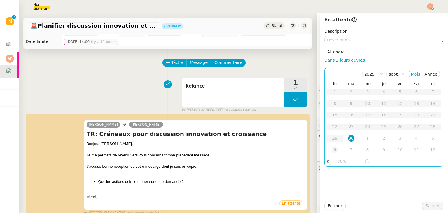
click at [331, 150] on div "6" at bounding box center [334, 149] width 6 height 6
click at [335, 160] on input "text" at bounding box center [349, 161] width 30 height 7
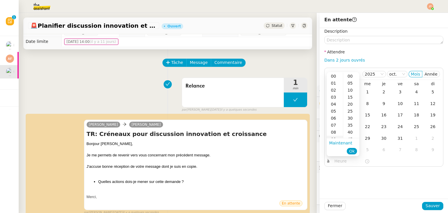
click at [334, 137] on div "09" at bounding box center [334, 139] width 16 height 7
click at [351, 131] on div "40" at bounding box center [351, 132] width 16 height 7
type input "09:40"
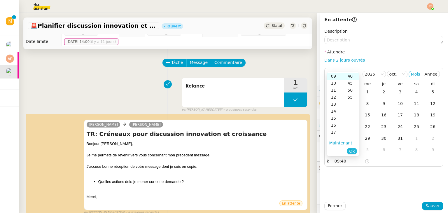
click at [352, 152] on span "Ok" at bounding box center [352, 151] width 6 height 6
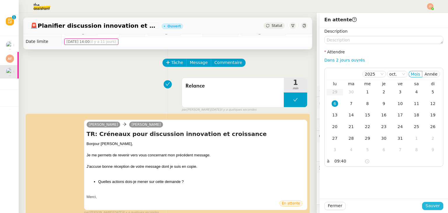
click at [430, 207] on span "Sauver" at bounding box center [432, 205] width 14 height 7
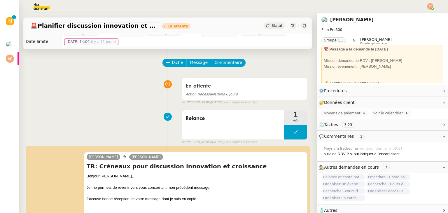
click at [48, 8] on img at bounding box center [37, 6] width 45 height 13
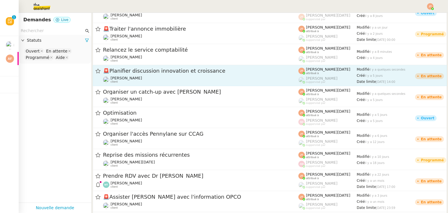
scroll to position [29, 0]
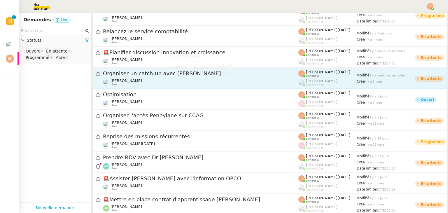
click at [143, 77] on div "Organiser un catch-up avec Anne-Laure Maurice N'Diaye client" at bounding box center [200, 78] width 195 height 16
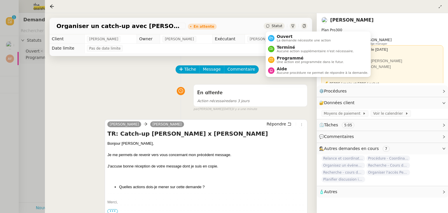
click at [269, 27] on icon at bounding box center [267, 25] width 3 height 3
click at [277, 27] on span "Statut" at bounding box center [276, 26] width 11 height 4
click at [246, 79] on div "Tâche Message Commentaire" at bounding box center [241, 72] width 131 height 14
click at [270, 29] on div "Statut" at bounding box center [274, 26] width 21 height 6
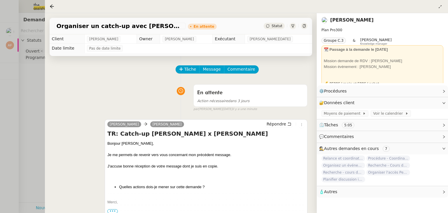
click at [276, 27] on span "Statut" at bounding box center [276, 26] width 11 height 4
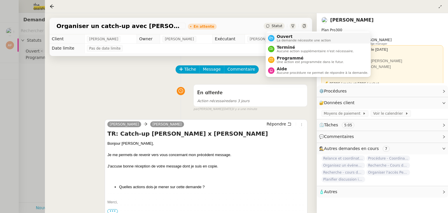
click at [277, 39] on span "La demande nécessite une action" at bounding box center [304, 40] width 54 height 3
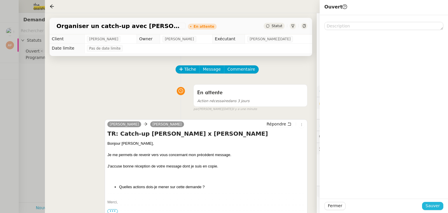
click at [433, 203] on span "Sauver" at bounding box center [432, 205] width 14 height 7
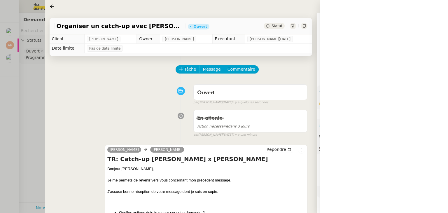
click at [269, 27] on icon at bounding box center [267, 25] width 3 height 3
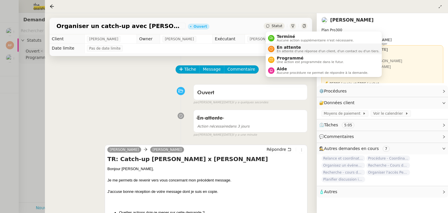
click at [280, 48] on span "En attente" at bounding box center [328, 47] width 103 height 5
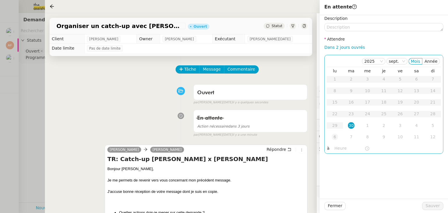
click at [337, 136] on div "6" at bounding box center [334, 137] width 6 height 6
click at [340, 146] on input "text" at bounding box center [349, 148] width 30 height 7
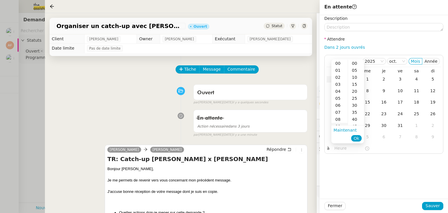
click at [339, 124] on div "09" at bounding box center [339, 126] width 16 height 7
click at [352, 119] on div "40" at bounding box center [356, 119] width 16 height 7
type input "09:40"
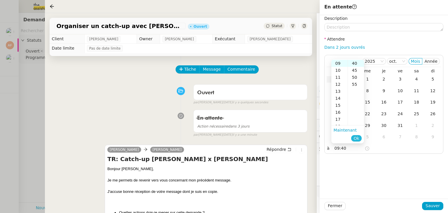
click at [356, 139] on span "Ok" at bounding box center [356, 138] width 6 height 6
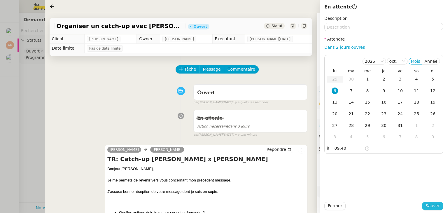
click at [437, 207] on span "Sauver" at bounding box center [432, 205] width 14 height 7
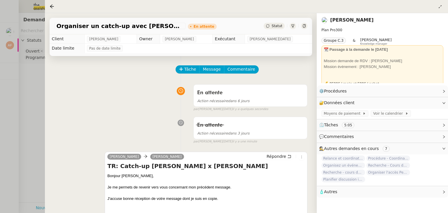
click at [32, 83] on div at bounding box center [224, 106] width 448 height 213
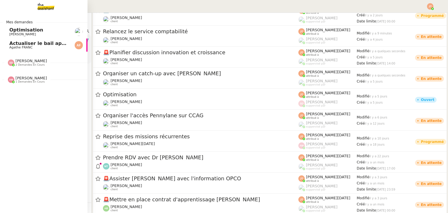
click at [24, 44] on span "Actualiser le bail appartement" at bounding box center [49, 44] width 80 height 6
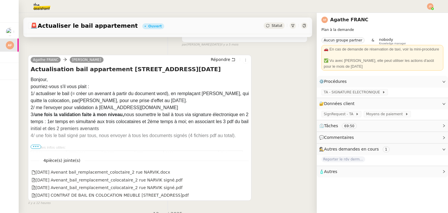
scroll to position [117, 0]
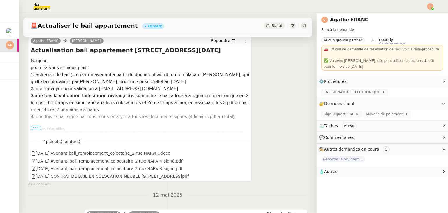
click at [33, 128] on span "•••" at bounding box center [36, 128] width 10 height 4
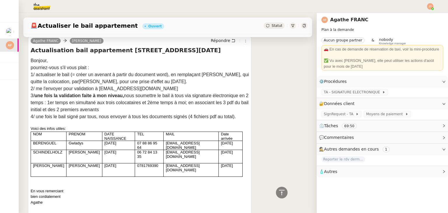
scroll to position [0, 0]
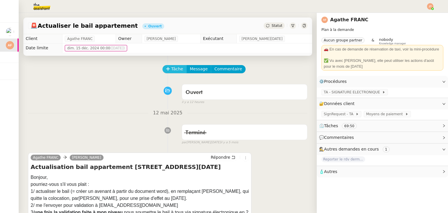
click at [168, 69] on icon at bounding box center [168, 68] width 0 height 3
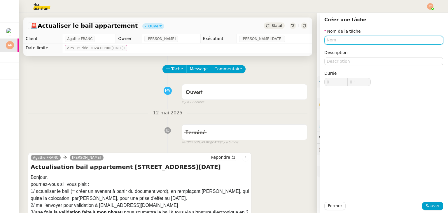
click at [331, 42] on input "text" at bounding box center [383, 40] width 119 height 8
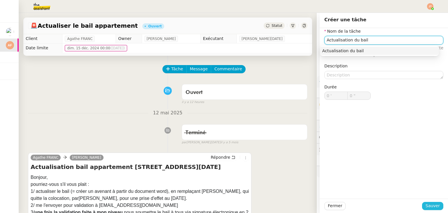
type input "Actualisation du bail"
click at [425, 207] on span "Sauver" at bounding box center [432, 205] width 14 height 7
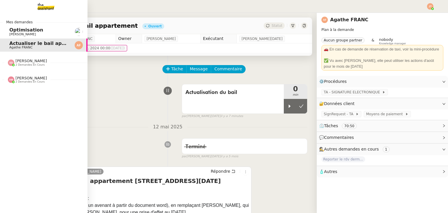
click at [24, 64] on span "2 demandes en cours" at bounding box center [29, 64] width 29 height 3
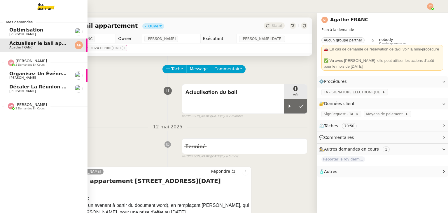
click at [24, 64] on span "2 demandes en cours" at bounding box center [29, 64] width 29 height 3
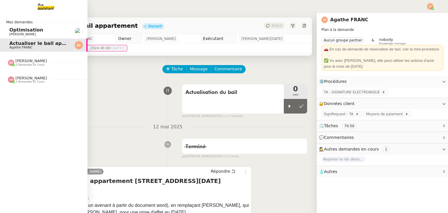
click at [30, 80] on span "2 demandes en cours" at bounding box center [29, 81] width 29 height 3
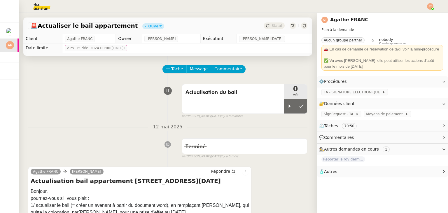
click at [430, 6] on img at bounding box center [430, 6] width 6 height 6
click at [418, 15] on li "Suivi" at bounding box center [414, 17] width 38 height 8
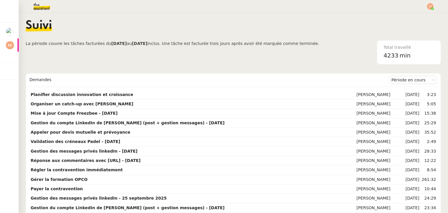
click at [79, 60] on span "La période couvre les tâches facturées du 04/09/2025 au 03/10/2025 inclus. Une …" at bounding box center [173, 52] width 294 height 24
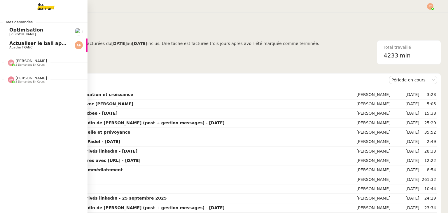
click at [24, 81] on span "2 demandes en cours" at bounding box center [29, 81] width 29 height 3
click at [31, 82] on span "1 demandes en cours" at bounding box center [29, 81] width 29 height 3
click at [32, 82] on span "1 demandes en cours" at bounding box center [29, 81] width 29 height 3
click at [32, 63] on span "Sheida Delpazir" at bounding box center [30, 61] width 31 height 4
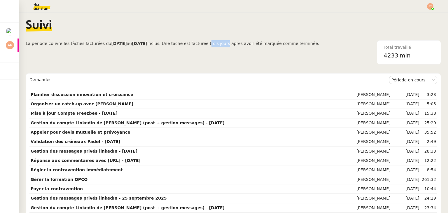
drag, startPoint x: 208, startPoint y: 43, endPoint x: 223, endPoint y: 41, distance: 15.8
click at [223, 41] on span "inclus. Une tâche est facturée trois jours après avoir été marquée comme termin…" at bounding box center [233, 43] width 172 height 5
click at [189, 62] on span "La période couvre les tâches facturées du 04/09/2025 au 03/10/2025 inclus. Une …" at bounding box center [173, 52] width 294 height 24
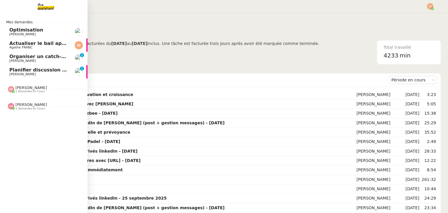
click at [31, 60] on span "Maurice N'Diaye" at bounding box center [38, 60] width 59 height 3
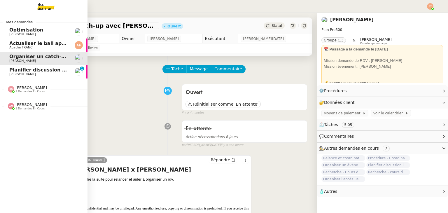
click at [39, 74] on span "Maurice N'Diaye" at bounding box center [38, 74] width 59 height 3
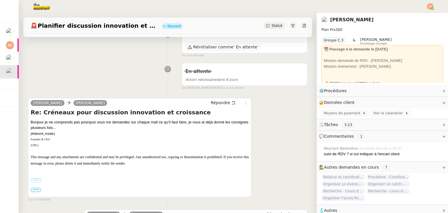
scroll to position [58, 0]
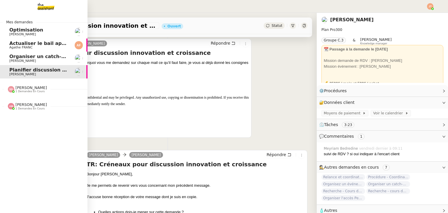
click at [13, 59] on span "Maurice N'Diaye" at bounding box center [22, 61] width 27 height 4
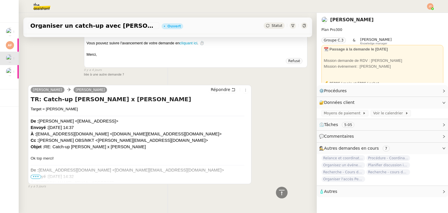
scroll to position [718, 0]
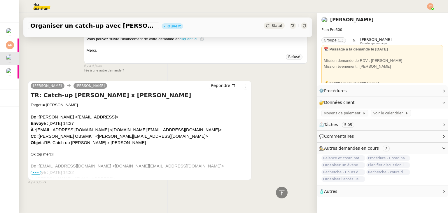
click at [38, 172] on span "•••" at bounding box center [36, 173] width 10 height 4
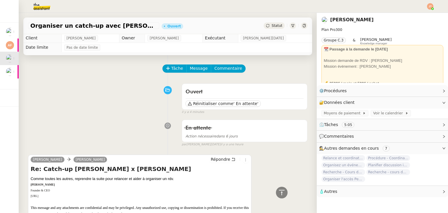
scroll to position [0, 0]
click at [128, 101] on div "Ouvert Réinitialiser comme ' En attente' false il y a 17 minutes" at bounding box center [167, 98] width 279 height 34
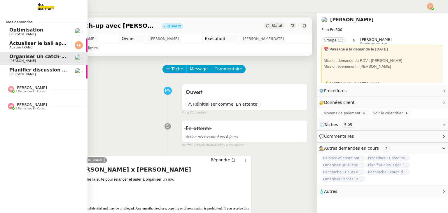
click at [23, 71] on span "Planifier discussion innovation et croissance" at bounding box center [67, 70] width 117 height 6
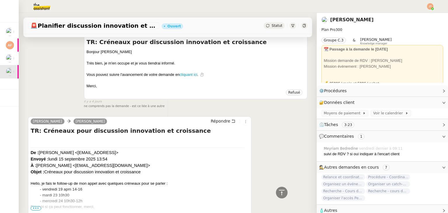
scroll to position [700, 0]
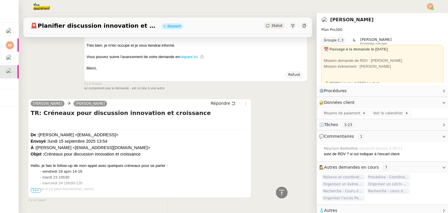
click at [37, 192] on span "•••" at bounding box center [36, 190] width 10 height 4
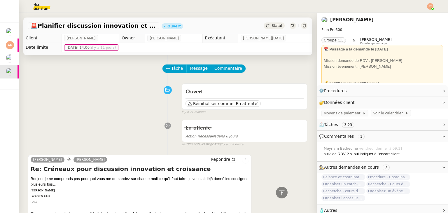
scroll to position [0, 0]
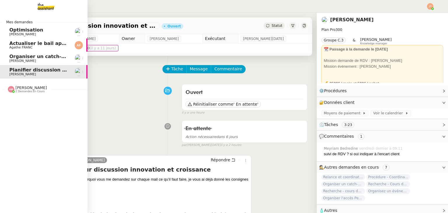
click at [38, 57] on span "Organiser un catch-up avec Anne-Laure" at bounding box center [67, 57] width 117 height 6
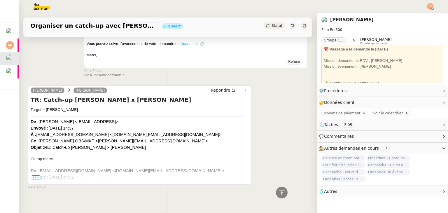
scroll to position [719, 0]
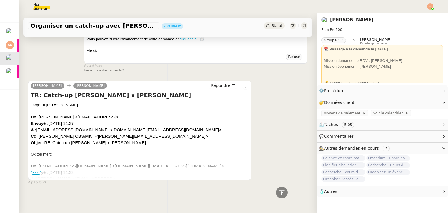
click at [34, 171] on span "•••" at bounding box center [36, 173] width 10 height 4
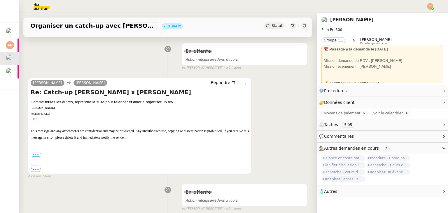
scroll to position [0, 0]
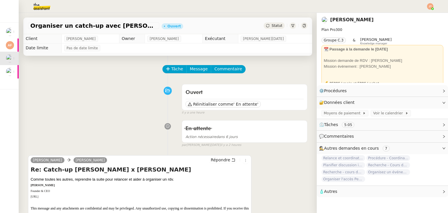
click at [49, 127] on div "En attente Action nécessaire dans 6 jours false par Jean-Noël D. il y a 2 heures" at bounding box center [167, 132] width 279 height 30
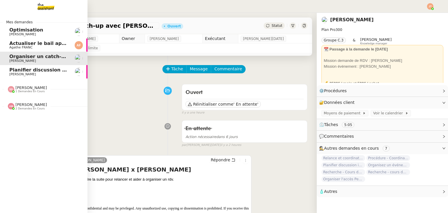
click at [13, 29] on span "Optimisation" at bounding box center [26, 30] width 34 height 6
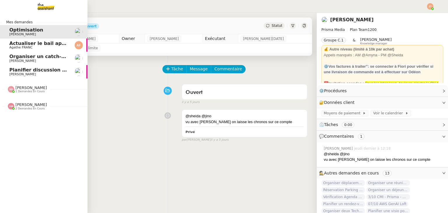
click at [35, 46] on span "Agathe FRANC" at bounding box center [38, 47] width 59 height 3
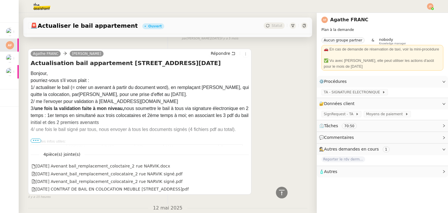
scroll to position [117, 0]
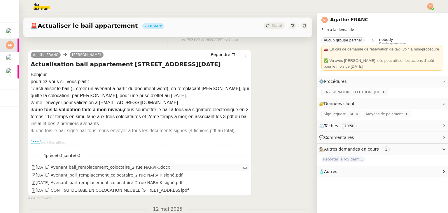
click at [243, 169] on icon at bounding box center [245, 167] width 4 height 4
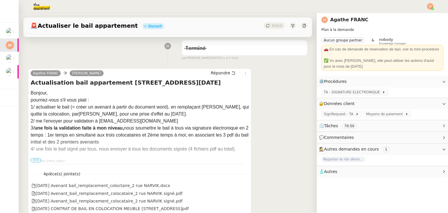
scroll to position [0, 0]
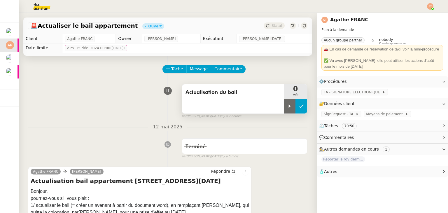
click at [299, 105] on icon at bounding box center [301, 106] width 5 height 5
click at [284, 105] on button at bounding box center [295, 106] width 23 height 15
click at [287, 105] on icon at bounding box center [289, 106] width 5 height 5
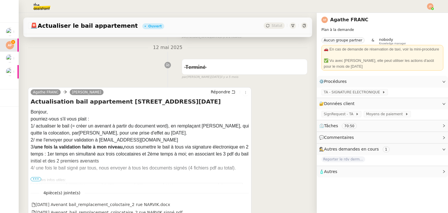
scroll to position [117, 0]
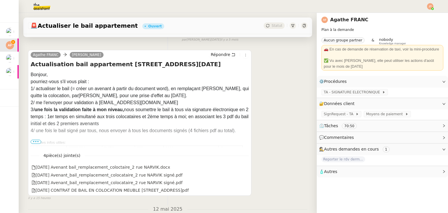
click at [36, 142] on span "•••" at bounding box center [36, 142] width 10 height 4
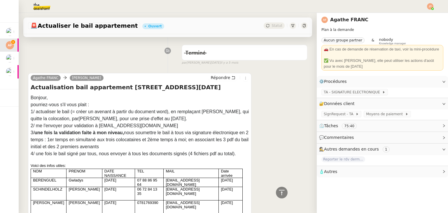
scroll to position [87, 0]
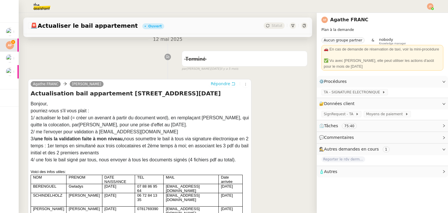
click at [211, 85] on span "Répondre" at bounding box center [220, 84] width 20 height 6
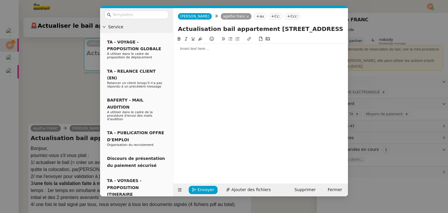
click at [211, 53] on div at bounding box center [260, 49] width 170 height 10
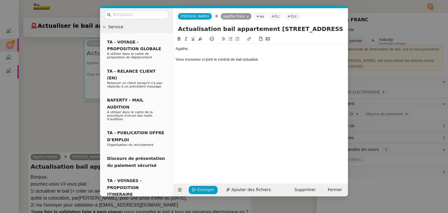
click at [230, 38] on icon at bounding box center [230, 39] width 4 height 4
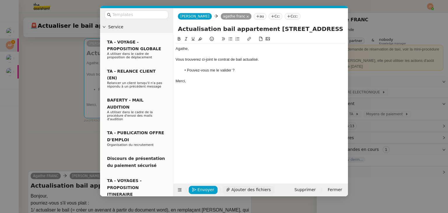
click at [235, 190] on span "Ajouter des fichiers" at bounding box center [250, 189] width 39 height 7
click at [242, 187] on span "Ajouter des fichiers" at bounding box center [250, 189] width 39 height 7
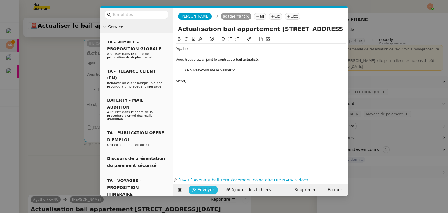
click at [200, 188] on span "Envoyer" at bounding box center [205, 189] width 17 height 7
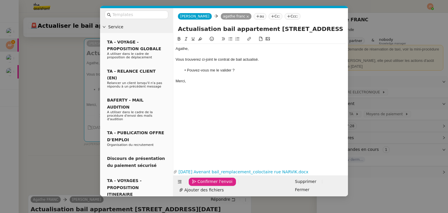
click at [200, 185] on span "Confirmer l'envoi" at bounding box center [214, 181] width 35 height 7
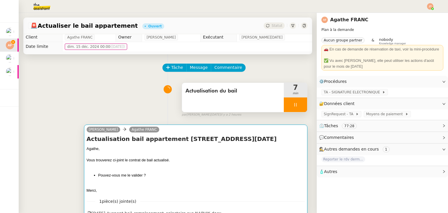
scroll to position [0, 0]
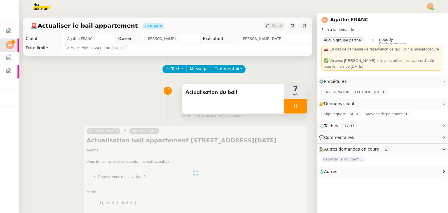
click at [284, 111] on div at bounding box center [295, 106] width 23 height 15
click at [299, 108] on icon at bounding box center [301, 106] width 5 height 5
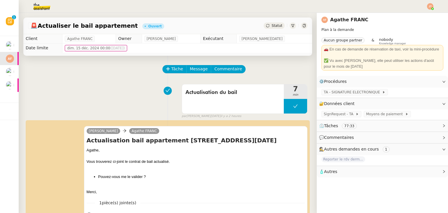
click at [274, 27] on span "Statut" at bounding box center [276, 26] width 11 height 4
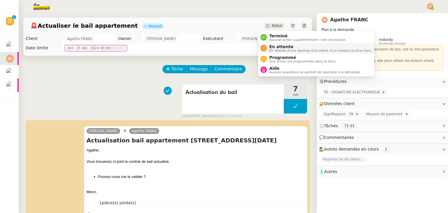
click at [275, 47] on span "En attente" at bounding box center [320, 46] width 103 height 5
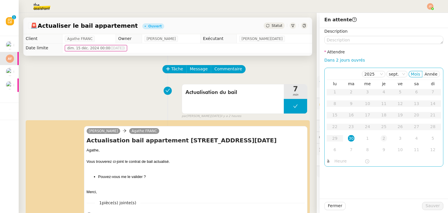
click at [375, 138] on td "2" at bounding box center [383, 139] width 16 height 12
click at [336, 158] on input "text" at bounding box center [349, 161] width 30 height 7
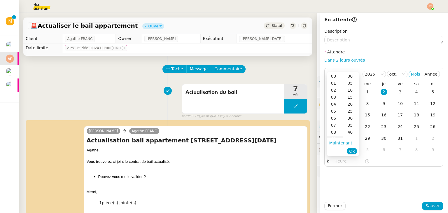
click at [336, 138] on div "09" at bounding box center [334, 139] width 16 height 7
click at [349, 131] on div "40" at bounding box center [351, 132] width 16 height 7
type input "09:40"
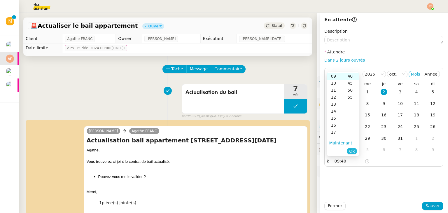
click at [355, 152] on button "Ok" at bounding box center [352, 151] width 10 height 6
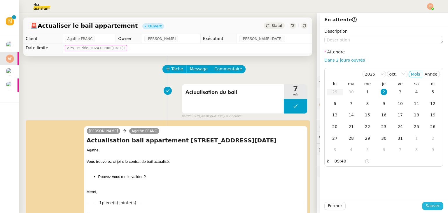
click at [425, 206] on span "Sauver" at bounding box center [432, 205] width 14 height 7
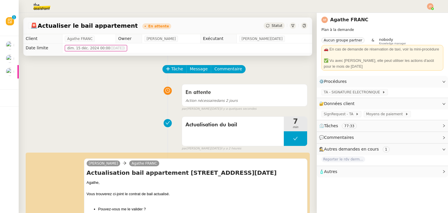
click at [428, 5] on img at bounding box center [430, 6] width 6 height 6
click at [417, 13] on li "Suivi" at bounding box center [414, 17] width 38 height 8
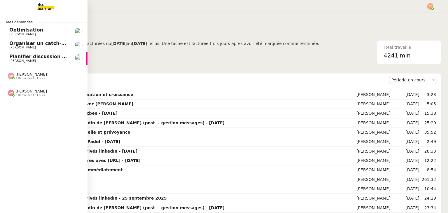
click at [23, 95] on span "2 demandes en cours" at bounding box center [29, 95] width 29 height 3
click at [25, 105] on span "⚙️Rattrapage et justification des transactions Indy" at bounding box center [76, 104] width 135 height 6
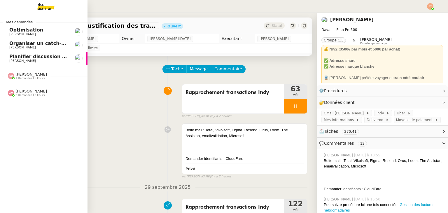
click at [23, 75] on span "Sheida Delpazir" at bounding box center [30, 74] width 31 height 4
click at [25, 89] on span "Organisez un événement" at bounding box center [42, 87] width 66 height 6
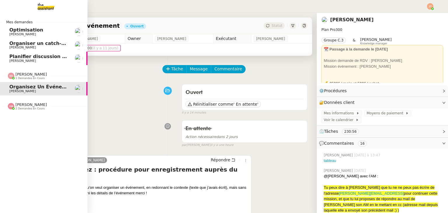
click at [31, 78] on span "1 demandes en cours" at bounding box center [29, 78] width 29 height 3
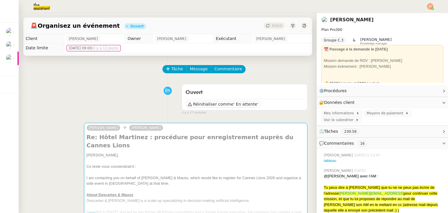
click at [126, 82] on div "Ouvert Réinitialiser comme ' En attente' false il y a 17 minutes" at bounding box center [167, 98] width 279 height 34
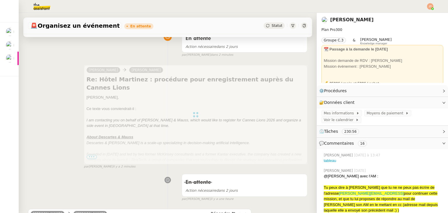
scroll to position [58, 0]
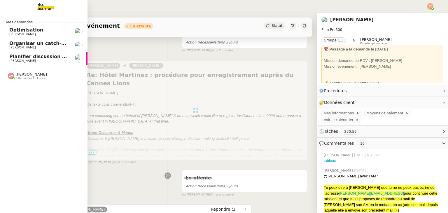
click at [23, 77] on span "2 demandes en cours" at bounding box center [29, 78] width 29 height 3
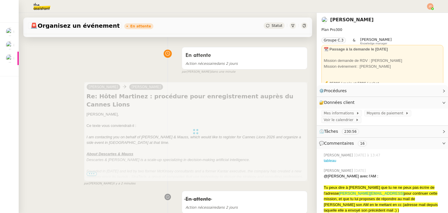
scroll to position [0, 0]
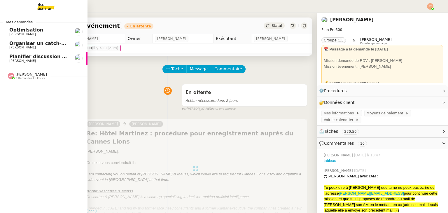
click at [27, 45] on span "Organiser un catch-up avec Anne-Laure" at bounding box center [67, 44] width 117 height 6
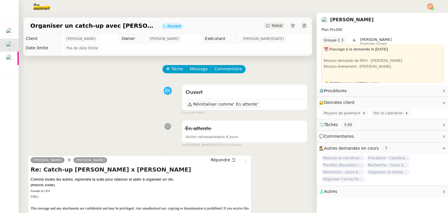
click at [371, 174] on span "Organisez un événement" at bounding box center [388, 172] width 44 height 6
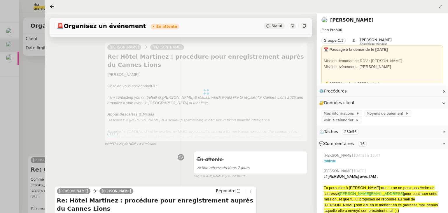
scroll to position [87, 0]
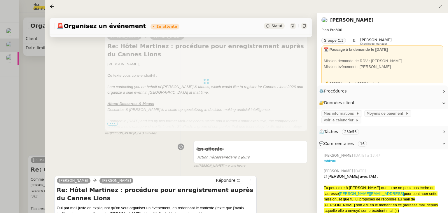
click at [29, 97] on div at bounding box center [224, 106] width 448 height 213
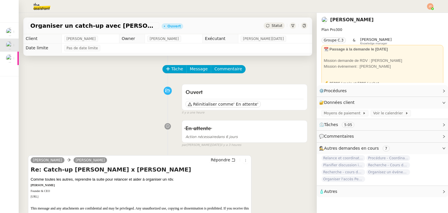
click at [126, 67] on div "Tâche Message Commentaire" at bounding box center [167, 72] width 279 height 14
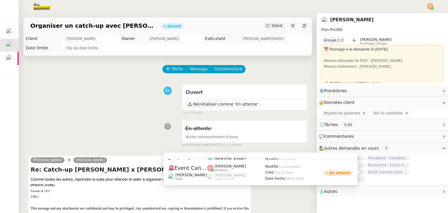
click at [374, 173] on span "Event Cannes Lions 2026" at bounding box center [388, 172] width 44 height 6
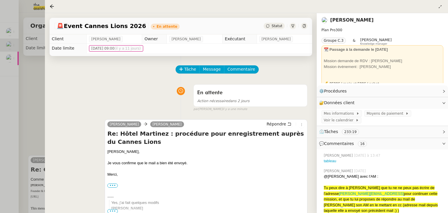
click at [37, 90] on div at bounding box center [224, 106] width 448 height 213
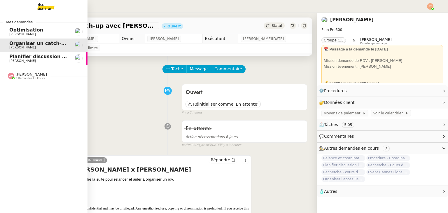
click at [15, 76] on span "Amyna Mehrez" at bounding box center [30, 74] width 31 height 4
click at [22, 91] on span "Emile Kratiroff" at bounding box center [22, 91] width 27 height 4
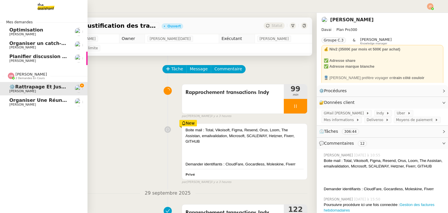
click at [43, 101] on span "Organiser une réunion abonnement avec Michel" at bounding box center [86, 100] width 155 height 6
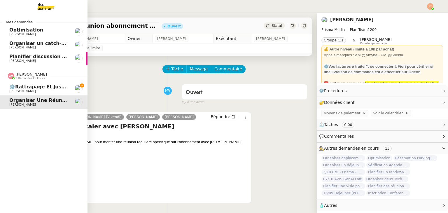
click at [46, 87] on span "⚙️Rattrapage et justification des transactions Indy" at bounding box center [76, 87] width 135 height 6
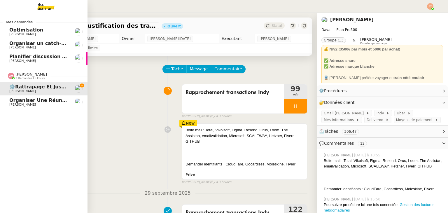
click at [45, 102] on span "Organiser une réunion abonnement avec Michel" at bounding box center [86, 100] width 155 height 6
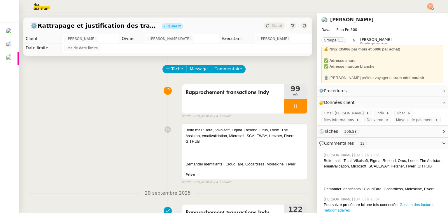
click at [44, 2] on img at bounding box center [37, 6] width 45 height 13
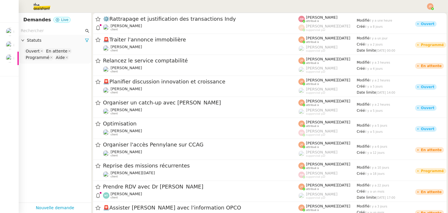
click at [431, 6] on img at bounding box center [430, 6] width 6 height 6
click at [412, 15] on span "Suivi" at bounding box center [409, 16] width 10 height 5
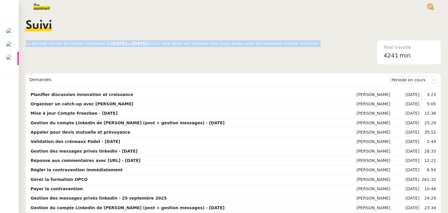
drag, startPoint x: 25, startPoint y: 42, endPoint x: 308, endPoint y: 41, distance: 282.5
click at [308, 41] on nz-layout "Suivi La période couvre les tâches facturées du 04/09/2025 au 03/10/2025 inclus…" at bounding box center [233, 113] width 429 height 200
click at [319, 45] on div "Total travaillé 4241 min" at bounding box center [380, 52] width 122 height 24
drag, startPoint x: 305, startPoint y: 45, endPoint x: 25, endPoint y: 46, distance: 279.5
click at [25, 46] on nz-layout "Suivi La période couvre les tâches facturées du 04/09/2025 au 03/10/2025 inclus…" at bounding box center [233, 113] width 429 height 200
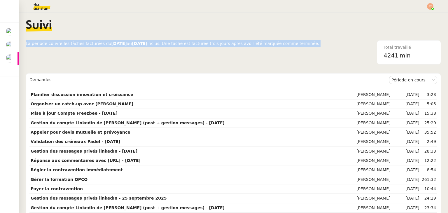
click at [25, 46] on nz-layout "Suivi La période couvre les tâches facturées du 04/09/2025 au 03/10/2025 inclus…" at bounding box center [233, 113] width 429 height 200
drag, startPoint x: 25, startPoint y: 43, endPoint x: 303, endPoint y: 42, distance: 278.4
click at [303, 42] on nz-layout "Suivi La période couvre les tâches facturées du 04/09/2025 au 03/10/2025 inclus…" at bounding box center [233, 113] width 429 height 200
click at [319, 43] on div "Total travaillé 4241 min" at bounding box center [380, 52] width 122 height 24
drag, startPoint x: 303, startPoint y: 43, endPoint x: 27, endPoint y: 46, distance: 276.4
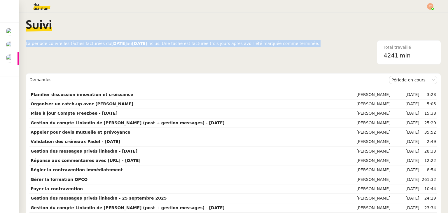
click at [27, 46] on div "La période couvre les tâches facturées du 04/09/2025 au 03/10/2025 inclus. Une …" at bounding box center [233, 52] width 415 height 24
click at [26, 45] on span "La période couvre les tâches facturées du" at bounding box center [68, 43] width 85 height 5
drag, startPoint x: 26, startPoint y: 45, endPoint x: 303, endPoint y: 41, distance: 277.5
click at [303, 41] on div "La période couvre les tâches facturées du 04/09/2025 au 03/10/2025 inclus. Une …" at bounding box center [233, 52] width 415 height 24
click at [319, 43] on div "Total travaillé 4241 min" at bounding box center [380, 52] width 122 height 24
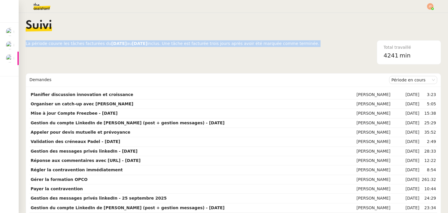
drag, startPoint x: 305, startPoint y: 45, endPoint x: 25, endPoint y: 44, distance: 279.5
click at [25, 44] on nz-layout "Suivi La période couvre les tâches facturées du 04/09/2025 au 03/10/2025 inclus…" at bounding box center [233, 113] width 429 height 200
